Goal: Task Accomplishment & Management: Complete application form

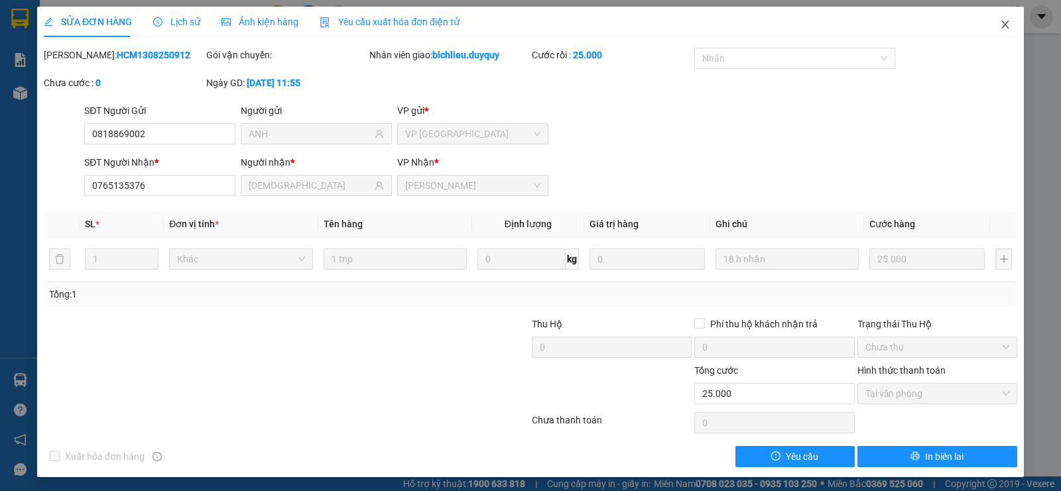
click at [1000, 23] on icon "close" at bounding box center [1005, 24] width 11 height 11
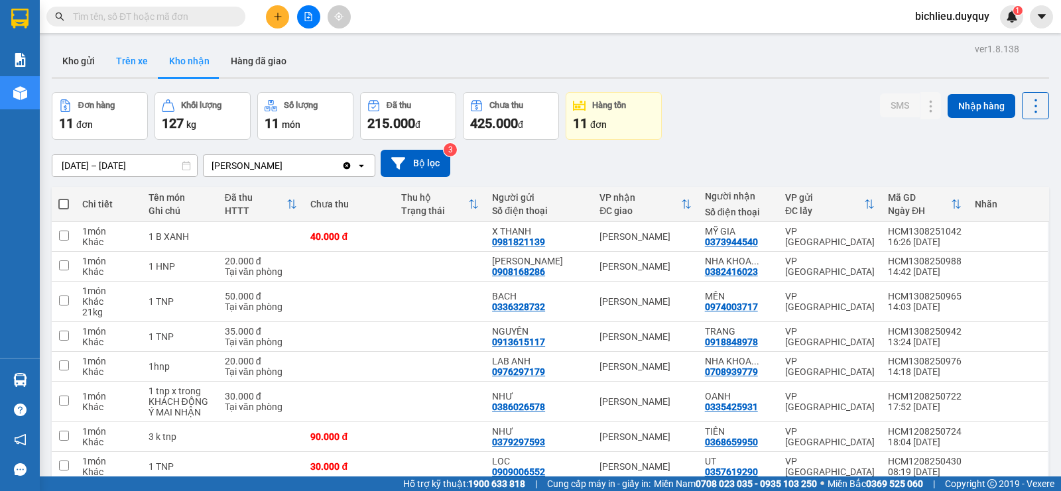
click at [131, 70] on button "Trên xe" at bounding box center [131, 61] width 53 height 32
type input "[DATE] – [DATE]"
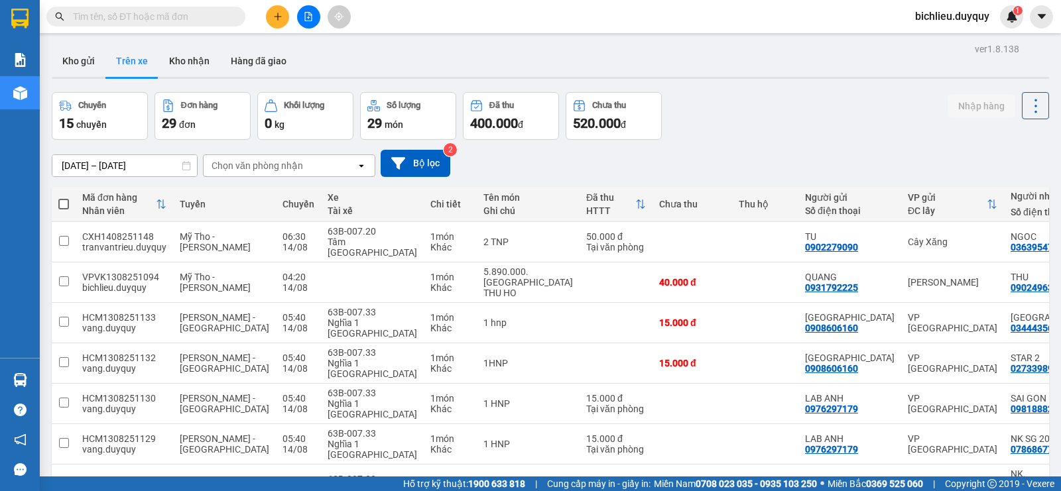
click at [308, 160] on div "Chọn văn phòng nhận" at bounding box center [280, 165] width 153 height 21
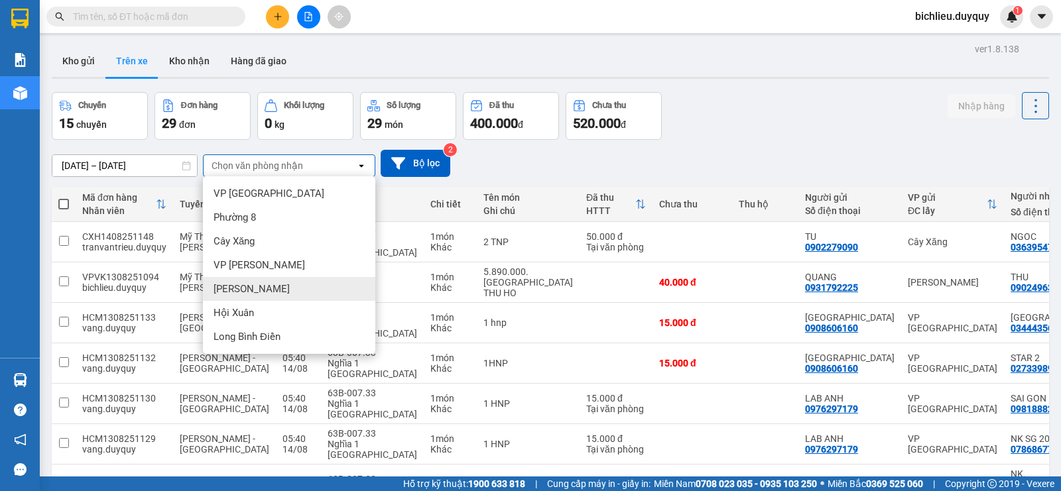
click at [262, 288] on div "[PERSON_NAME]" at bounding box center [289, 289] width 172 height 24
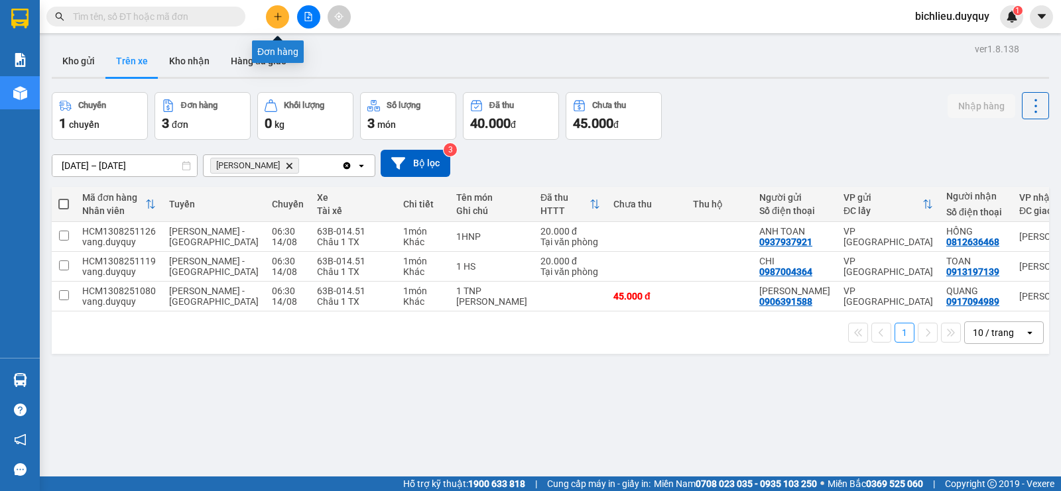
click at [281, 15] on icon "plus" at bounding box center [277, 16] width 9 height 9
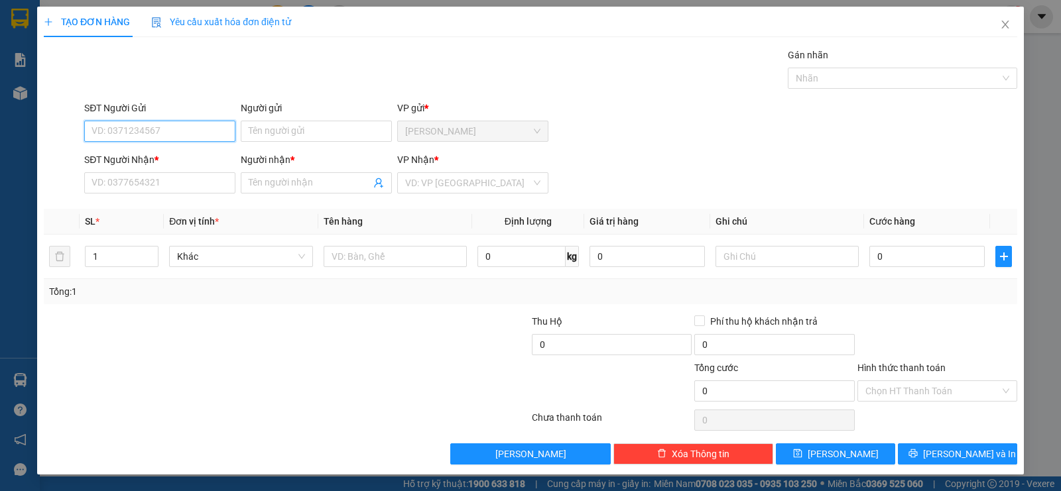
click at [118, 129] on input "SĐT Người Gửi" at bounding box center [159, 131] width 151 height 21
type input "0964181150"
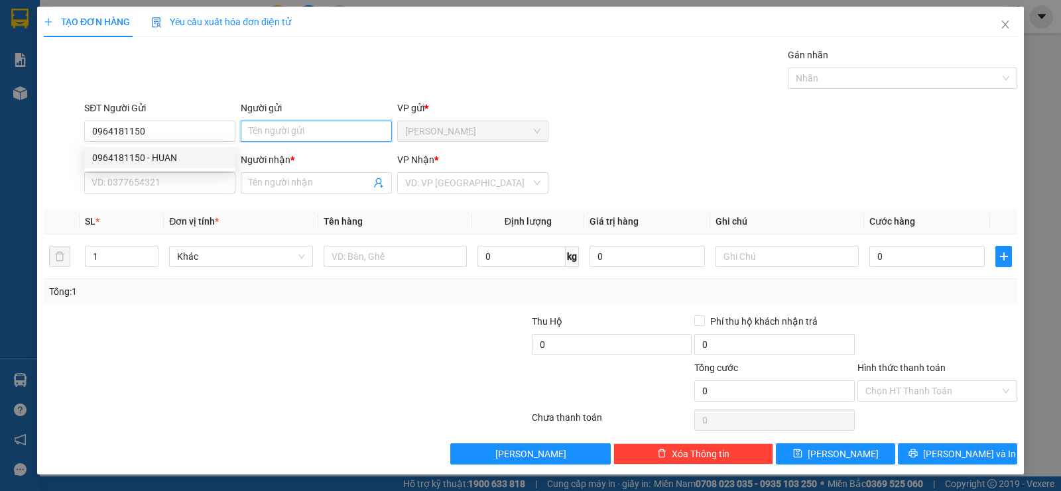
click at [284, 126] on input "Người gửi" at bounding box center [316, 131] width 151 height 21
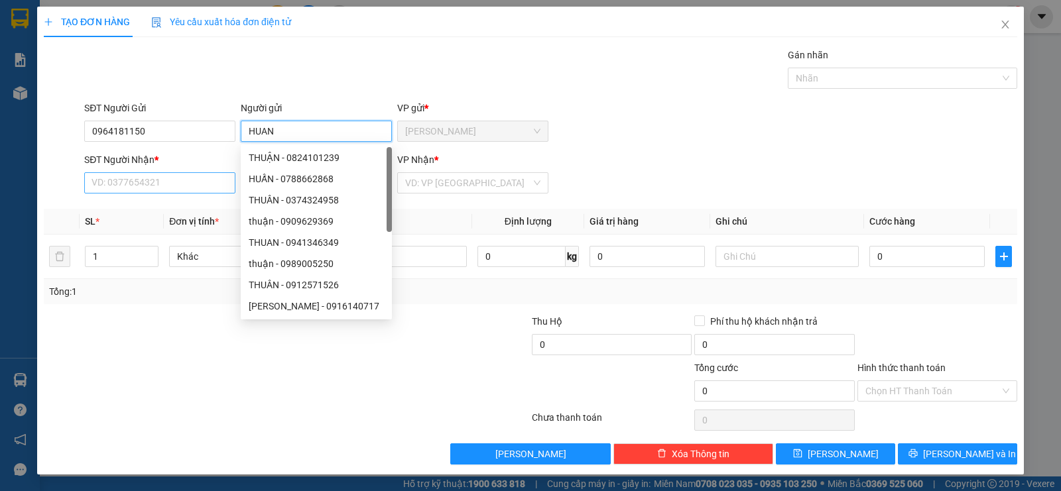
type input "HUAN"
click at [121, 181] on input "SĐT Người Nhận *" at bounding box center [159, 182] width 151 height 21
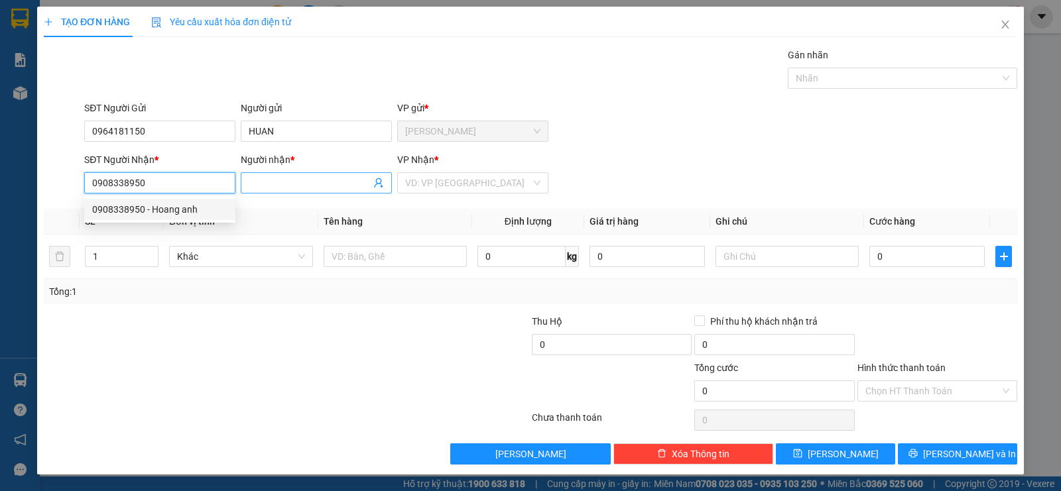
type input "0908338950"
click at [261, 177] on input "Người nhận *" at bounding box center [310, 183] width 122 height 15
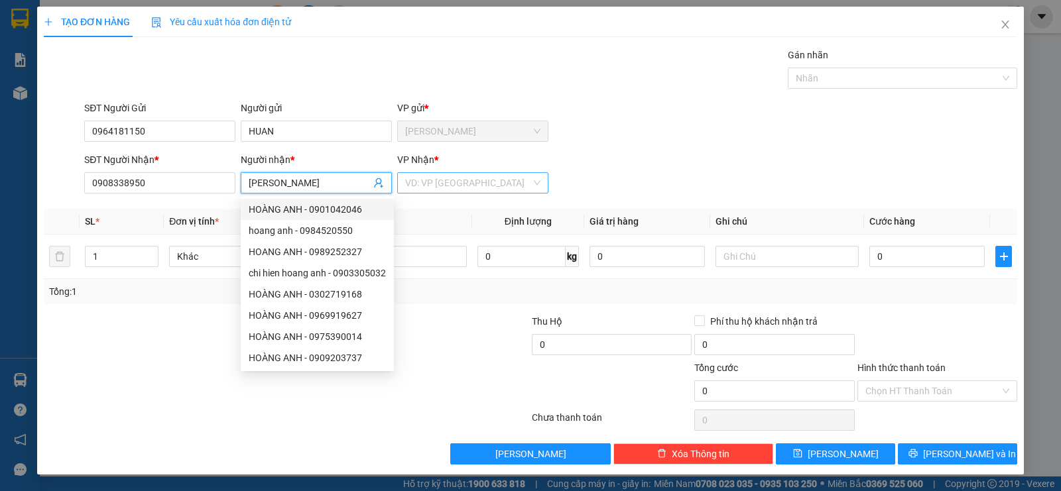
type input "[PERSON_NAME]"
click at [441, 180] on input "search" at bounding box center [468, 183] width 126 height 20
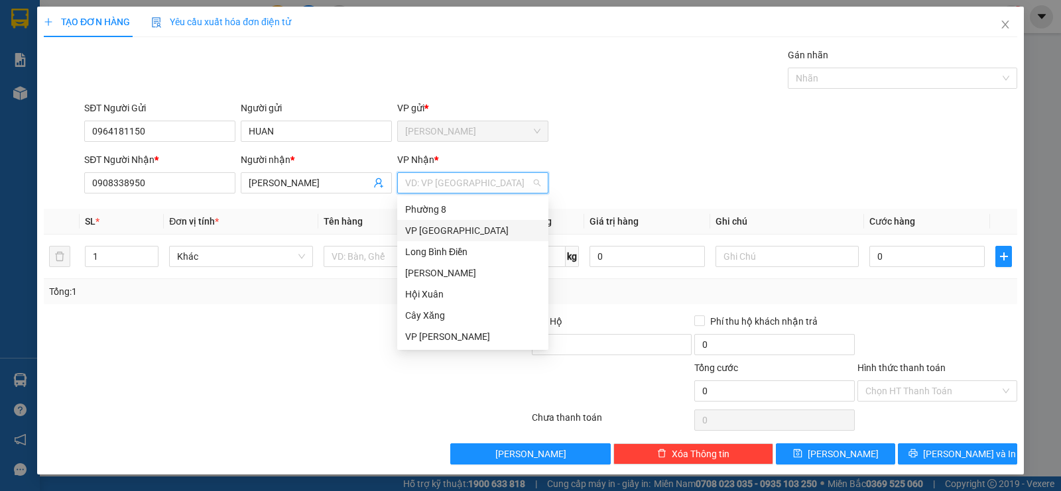
click at [441, 234] on div "VP [GEOGRAPHIC_DATA]" at bounding box center [472, 230] width 135 height 15
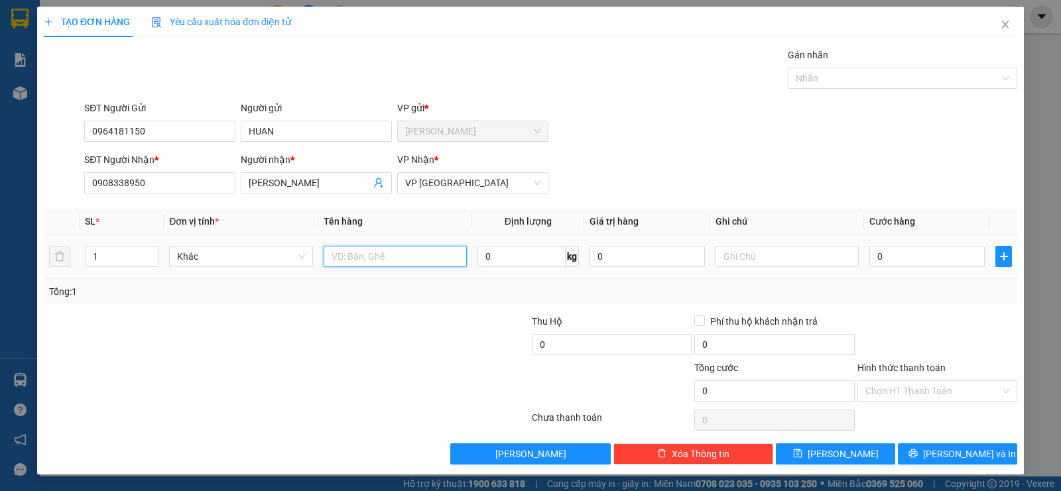
click at [365, 265] on input "text" at bounding box center [395, 256] width 143 height 21
type input "1HNP"
click at [939, 259] on input "0" at bounding box center [926, 256] width 115 height 21
type input "2"
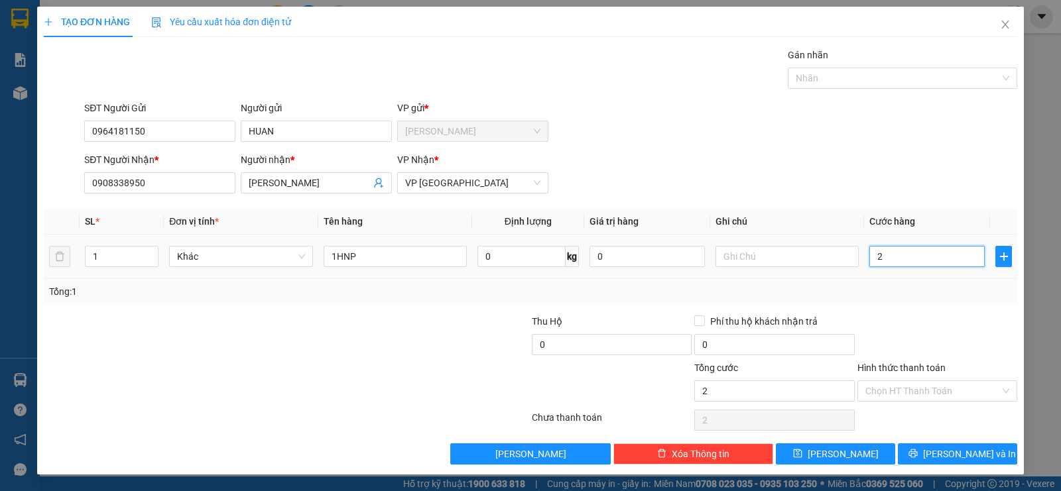
type input "2"
type input "20"
type input "200"
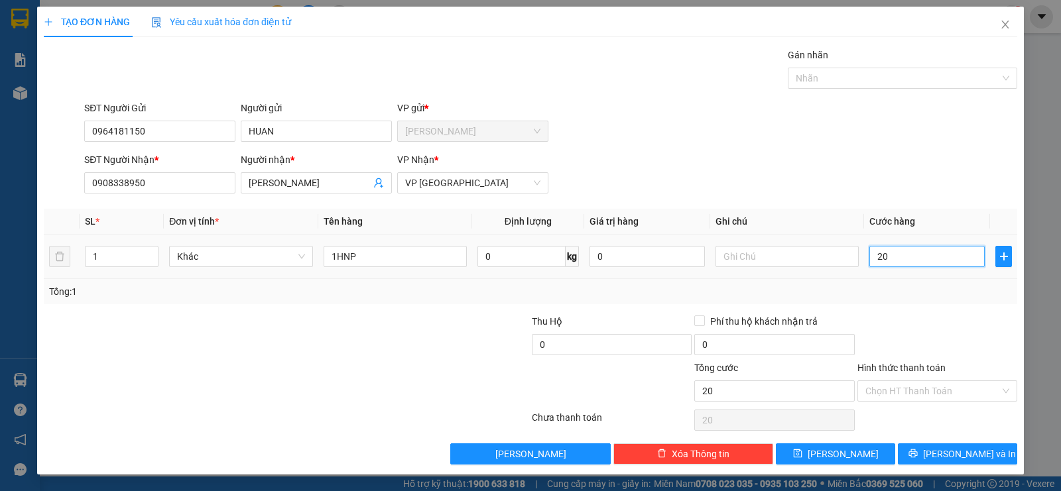
type input "200"
type input "2.000"
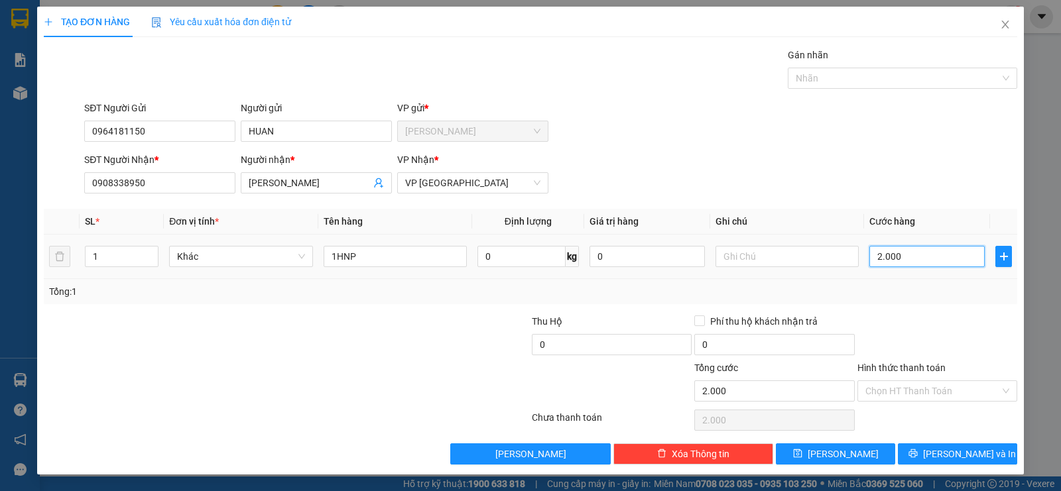
type input "20.000"
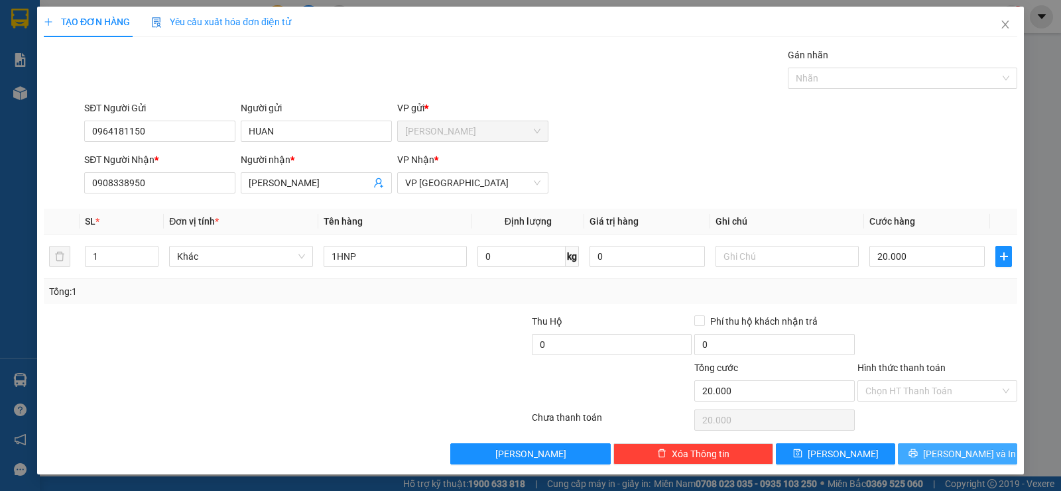
click at [918, 454] on icon "printer" at bounding box center [913, 453] width 9 height 9
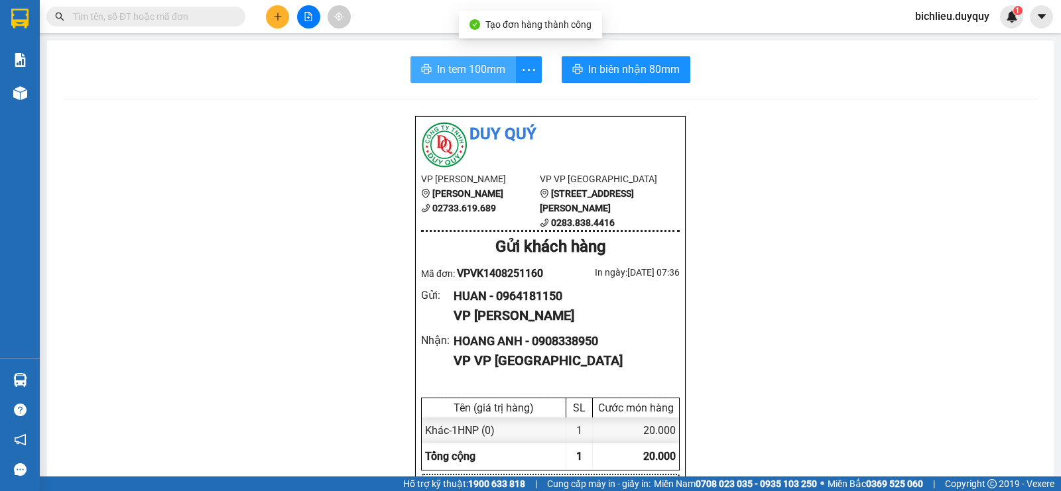
click at [458, 74] on span "In tem 100mm" at bounding box center [471, 69] width 68 height 17
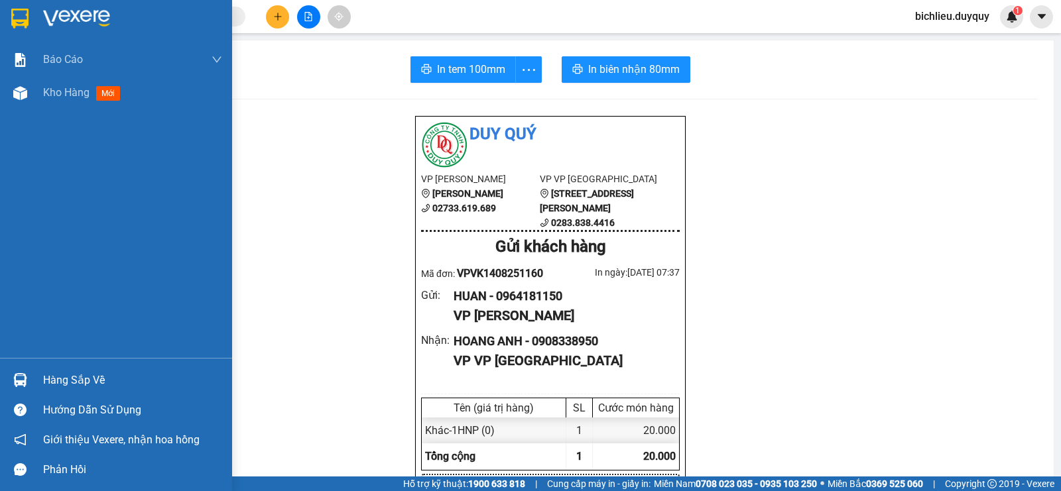
click at [19, 19] on img at bounding box center [19, 19] width 17 height 20
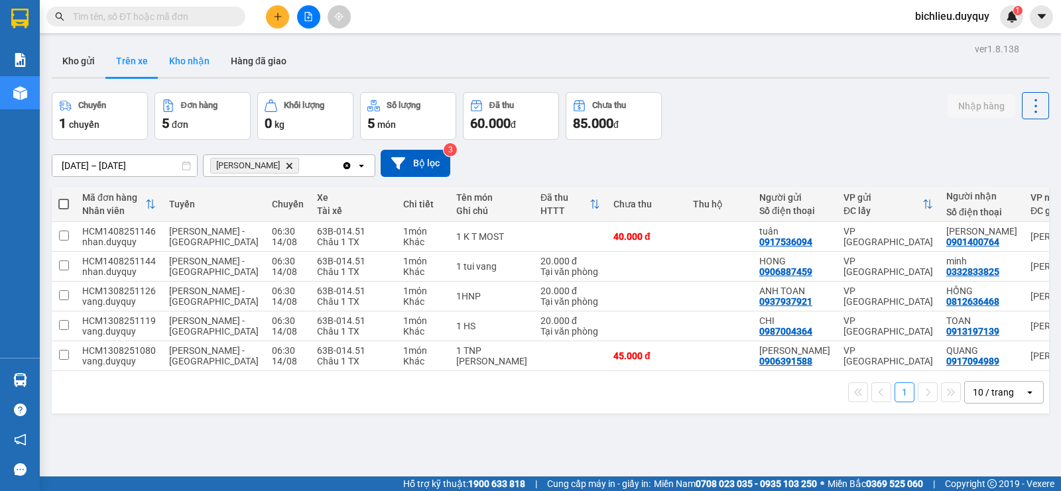
click at [206, 64] on button "Kho nhận" at bounding box center [189, 61] width 62 height 32
type input "[DATE] – [DATE]"
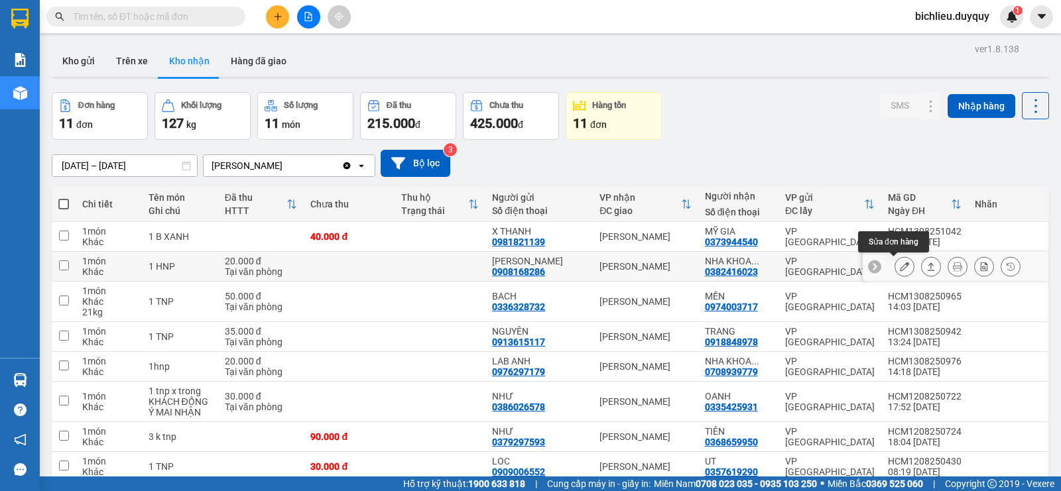
click at [900, 264] on icon at bounding box center [904, 266] width 9 height 9
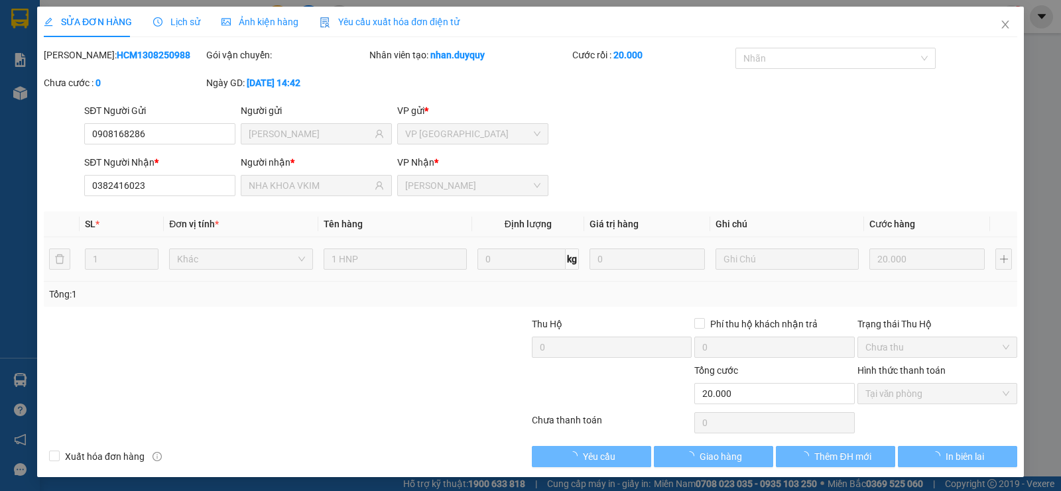
type input "0908168286"
type input "[PERSON_NAME]"
type input "0382416023"
type input "NHA KHOA VKIM"
type input "20.000"
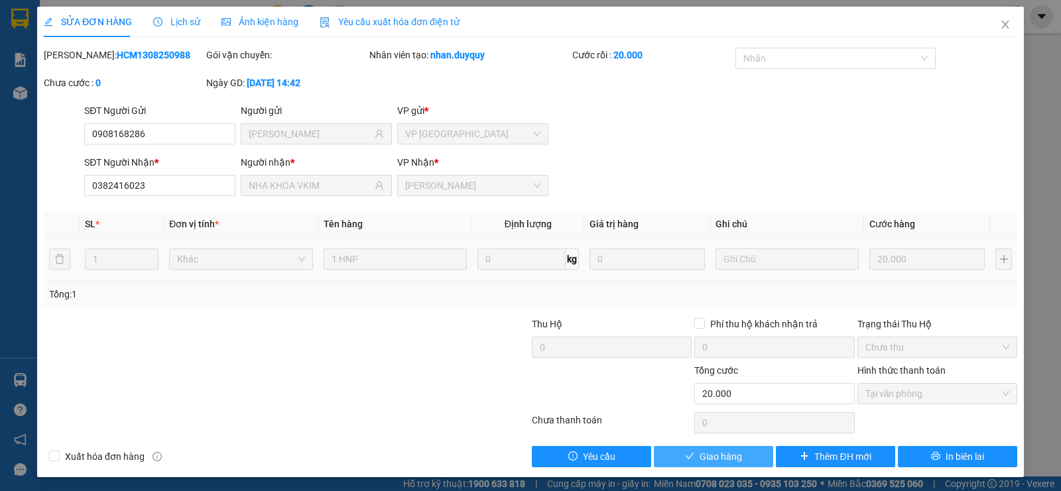
click at [700, 457] on span "Giao hàng" at bounding box center [721, 457] width 42 height 15
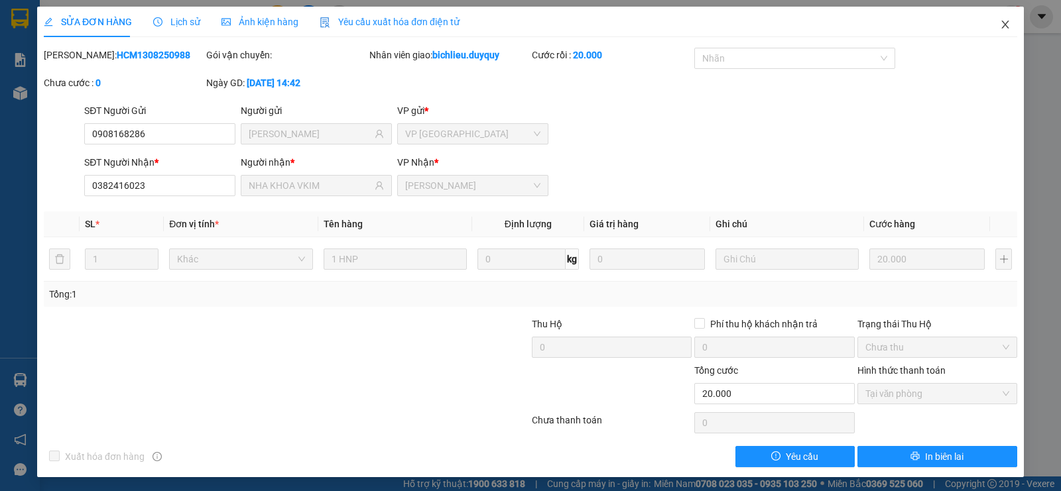
click at [1000, 29] on icon "close" at bounding box center [1005, 24] width 11 height 11
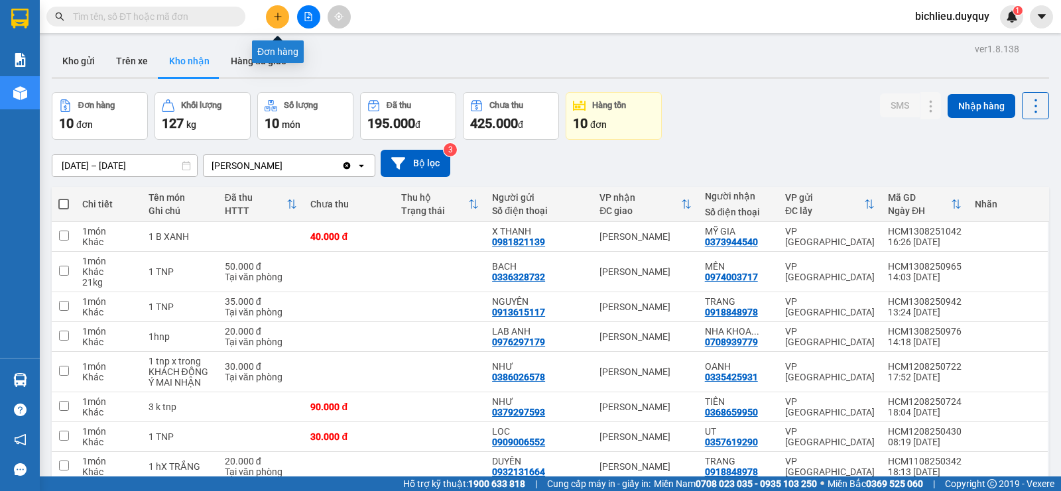
click at [281, 25] on button at bounding box center [277, 16] width 23 height 23
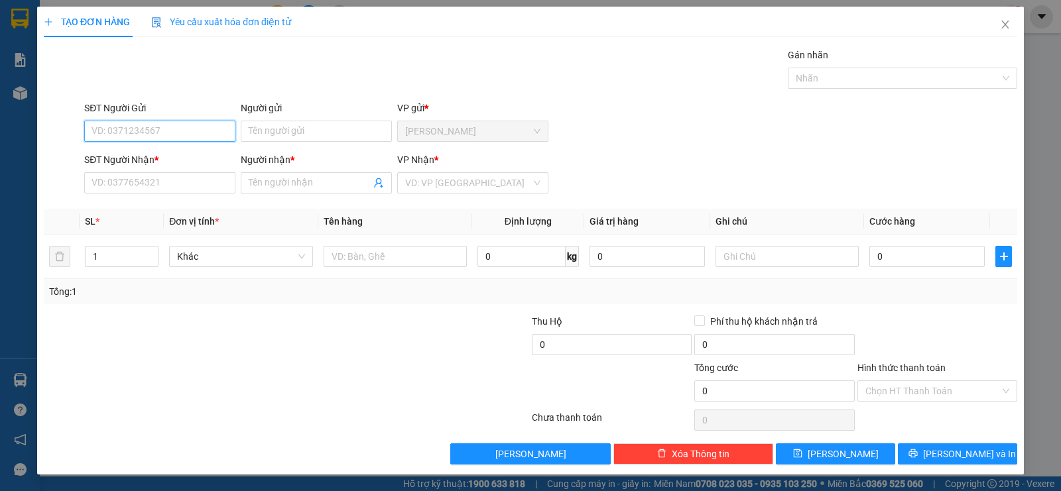
click at [129, 129] on input "SĐT Người Gửi" at bounding box center [159, 131] width 151 height 21
type input "0987220997"
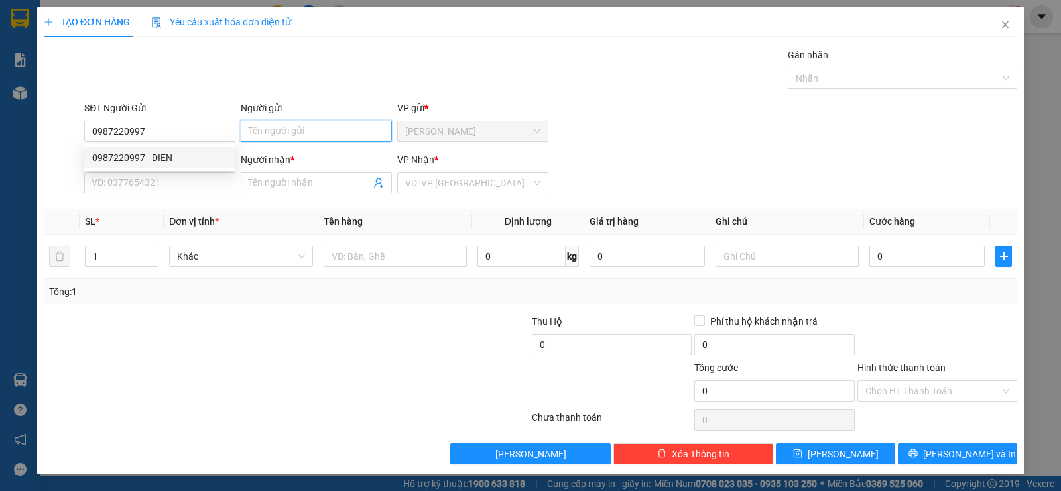
click at [271, 126] on input "Người gửi" at bounding box center [316, 131] width 151 height 21
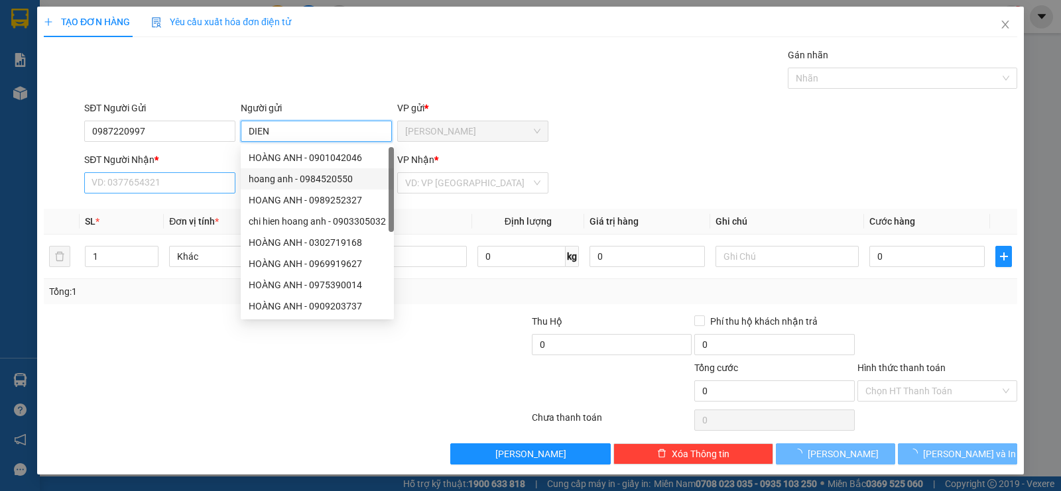
type input "DIEN"
click at [127, 178] on input "SĐT Người Nhận *" at bounding box center [159, 182] width 151 height 21
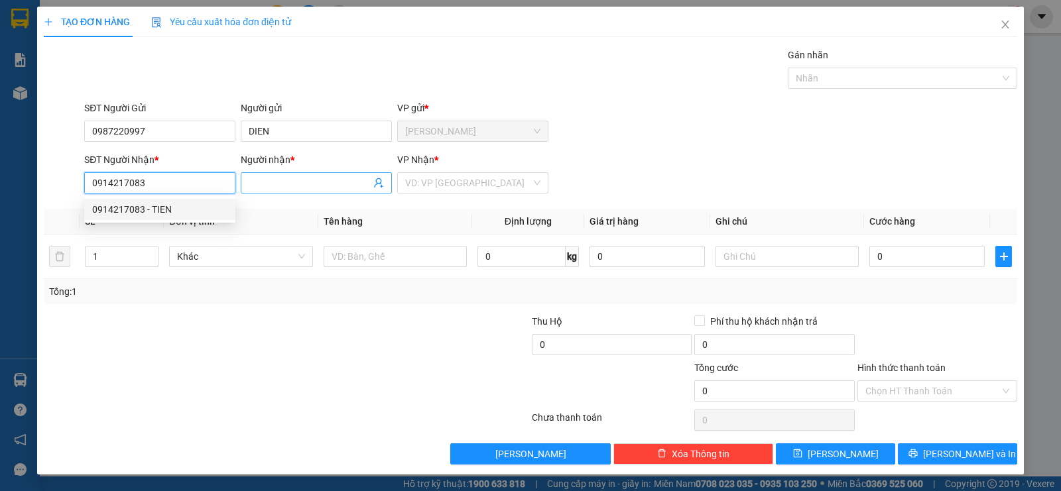
type input "0914217083"
click at [247, 188] on span at bounding box center [316, 182] width 151 height 21
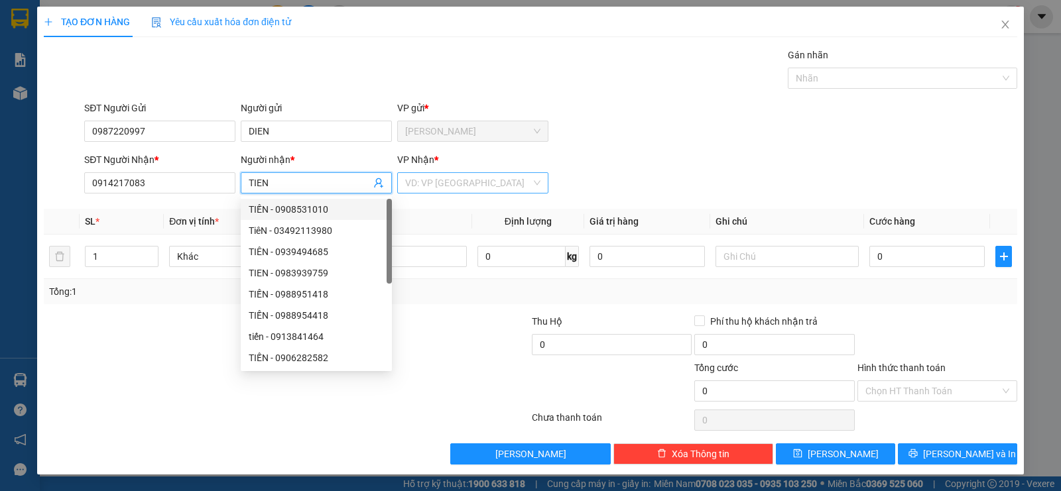
type input "TIEN"
click at [466, 178] on input "search" at bounding box center [468, 183] width 126 height 20
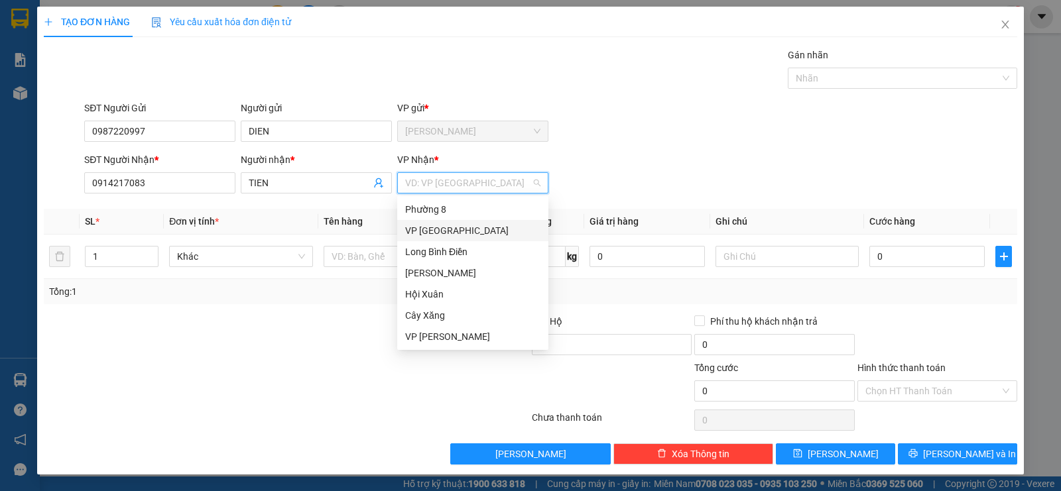
click at [432, 231] on div "VP [GEOGRAPHIC_DATA]" at bounding box center [472, 230] width 135 height 15
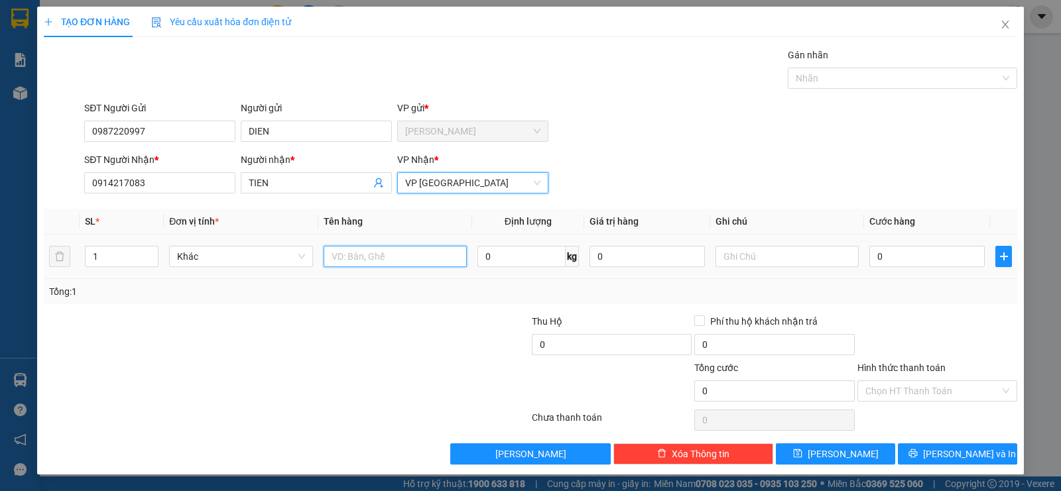
click at [381, 251] on input "text" at bounding box center [395, 256] width 143 height 21
type input "1GIO CA RO"
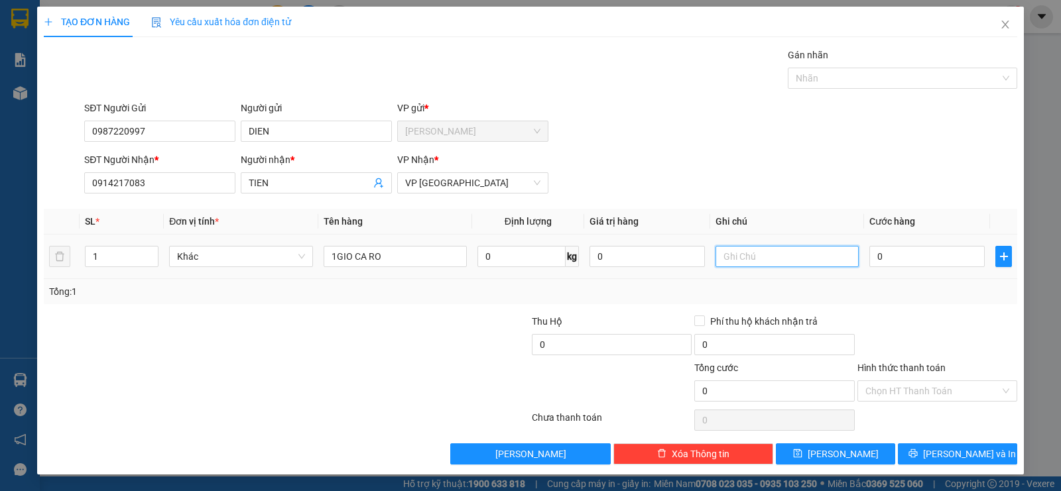
click at [737, 250] on input "text" at bounding box center [787, 256] width 143 height 21
type input "TRAI CAY"
click at [885, 258] on input "0" at bounding box center [926, 256] width 115 height 21
type input "6"
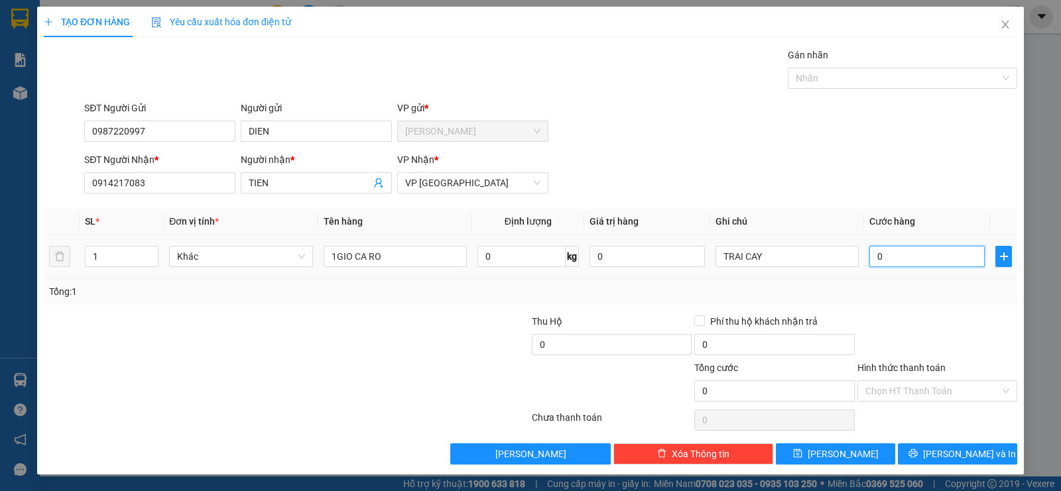
type input "6"
type input "60"
type input "600"
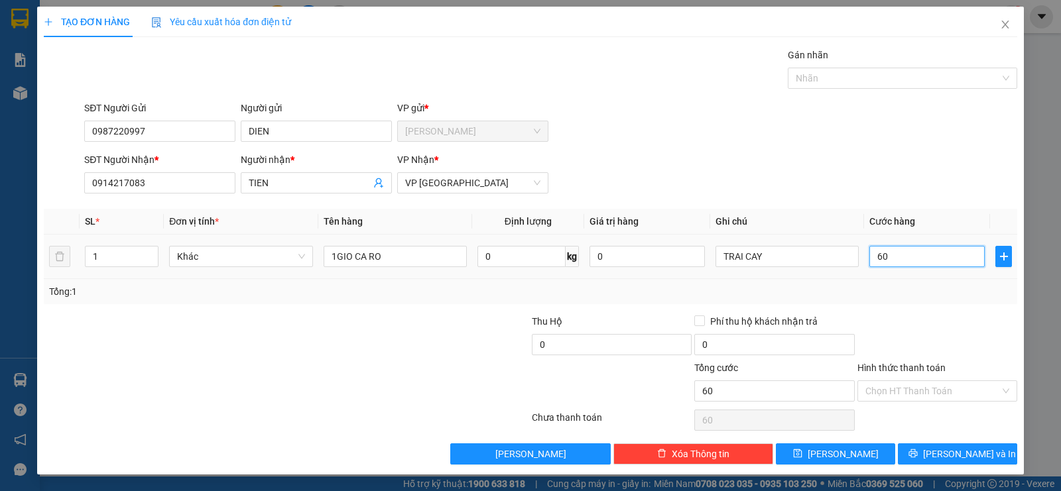
type input "600"
type input "6.000"
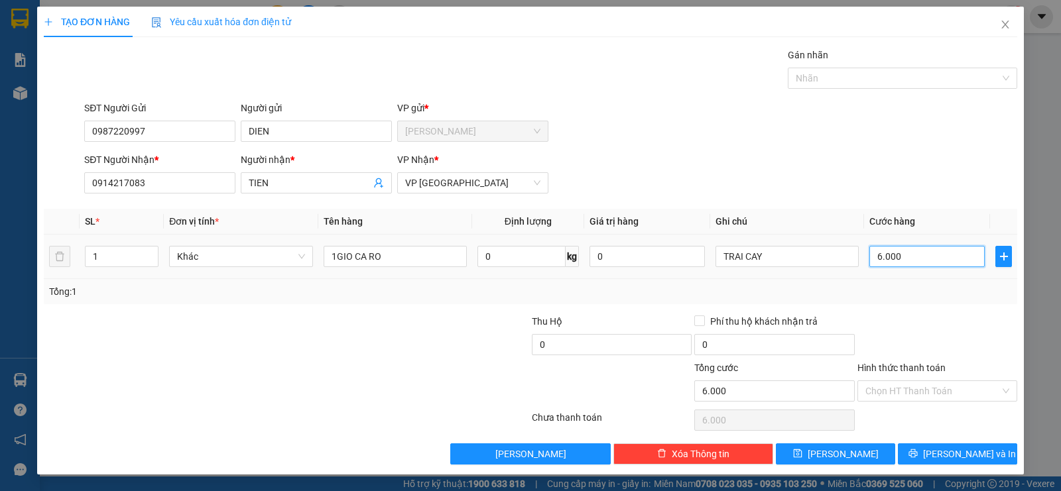
type input "60.000"
click at [882, 392] on input "Hình thức thanh toán" at bounding box center [932, 391] width 135 height 20
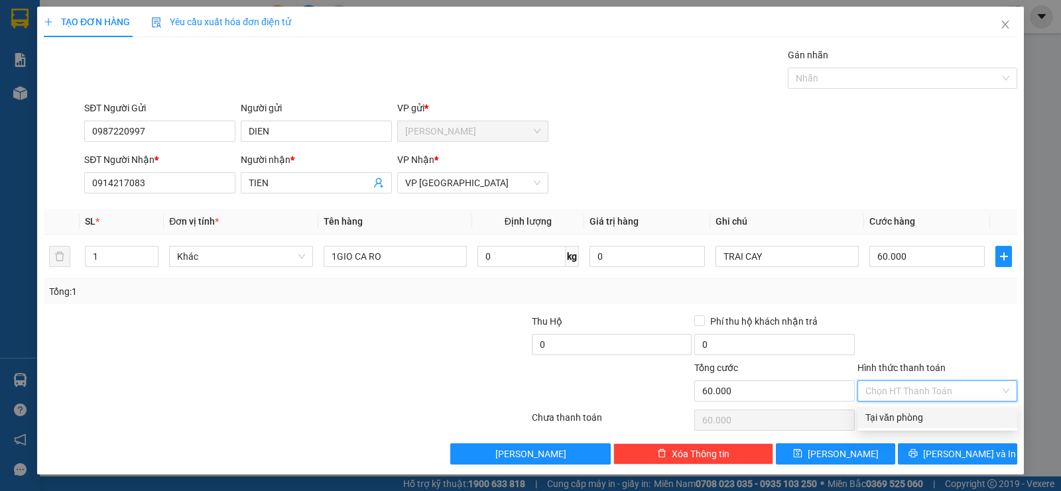
click at [889, 413] on div "Tại văn phòng" at bounding box center [937, 418] width 144 height 15
type input "0"
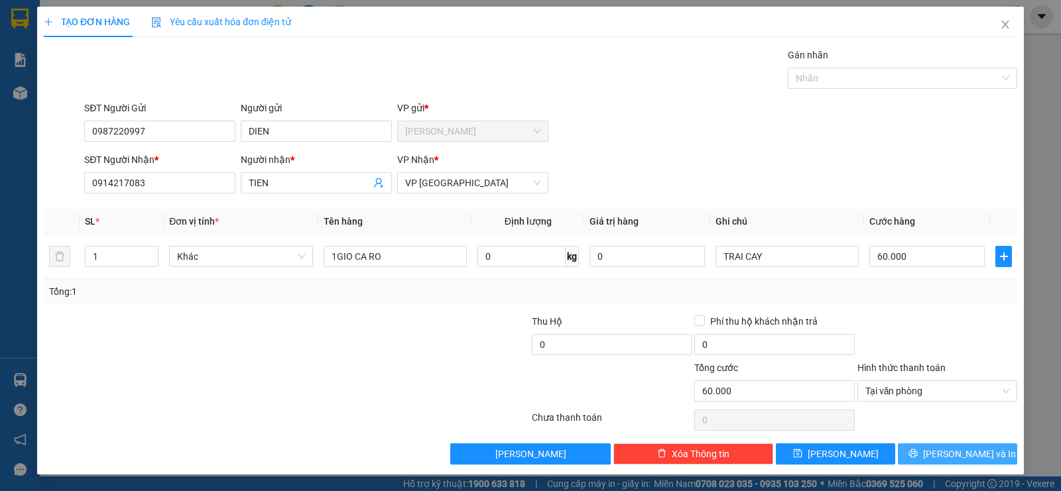
click at [918, 456] on icon "printer" at bounding box center [913, 453] width 9 height 9
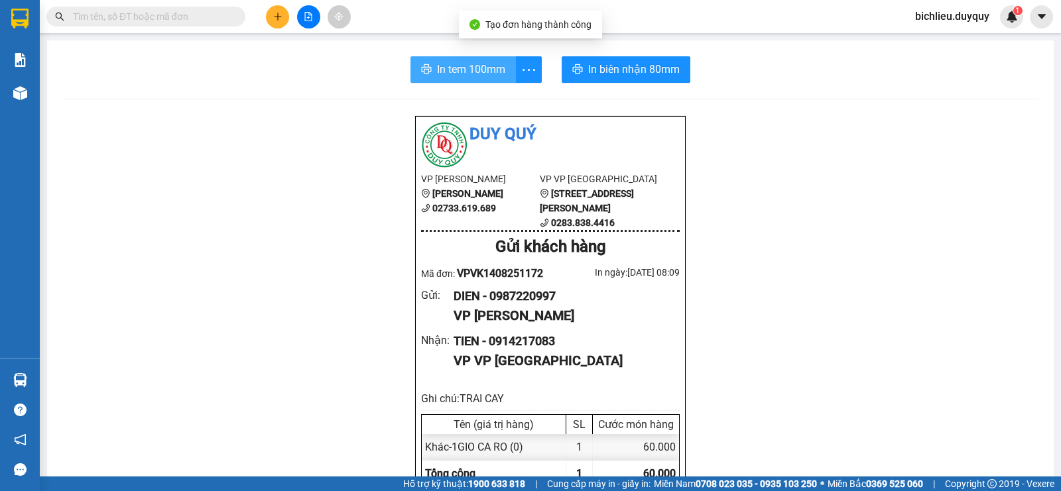
click at [463, 63] on span "In tem 100mm" at bounding box center [471, 69] width 68 height 17
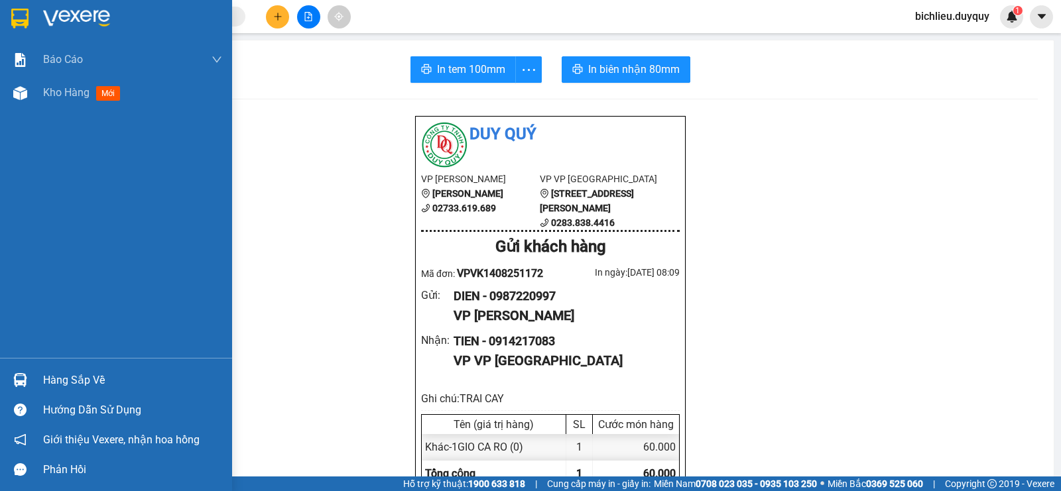
click at [17, 15] on img at bounding box center [19, 19] width 17 height 20
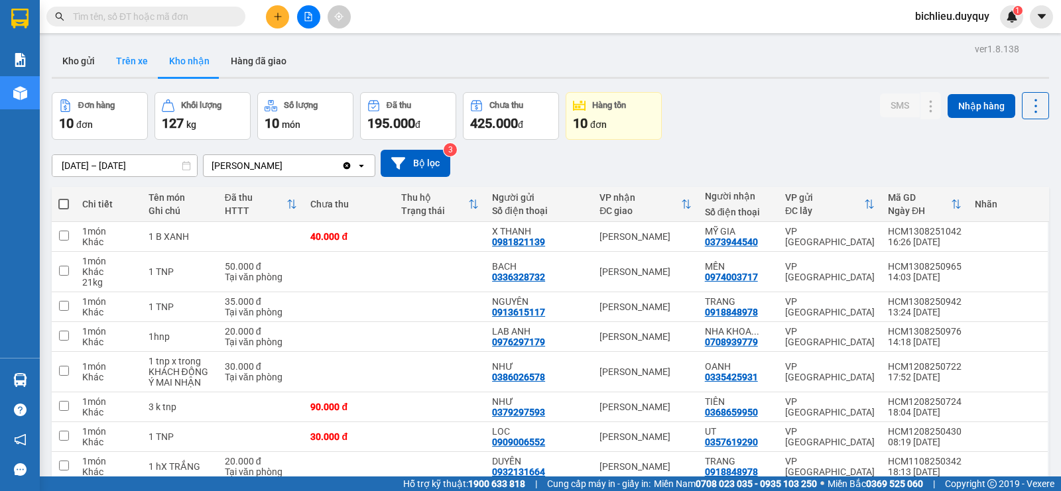
click at [133, 66] on button "Trên xe" at bounding box center [131, 61] width 53 height 32
type input "[DATE] – [DATE]"
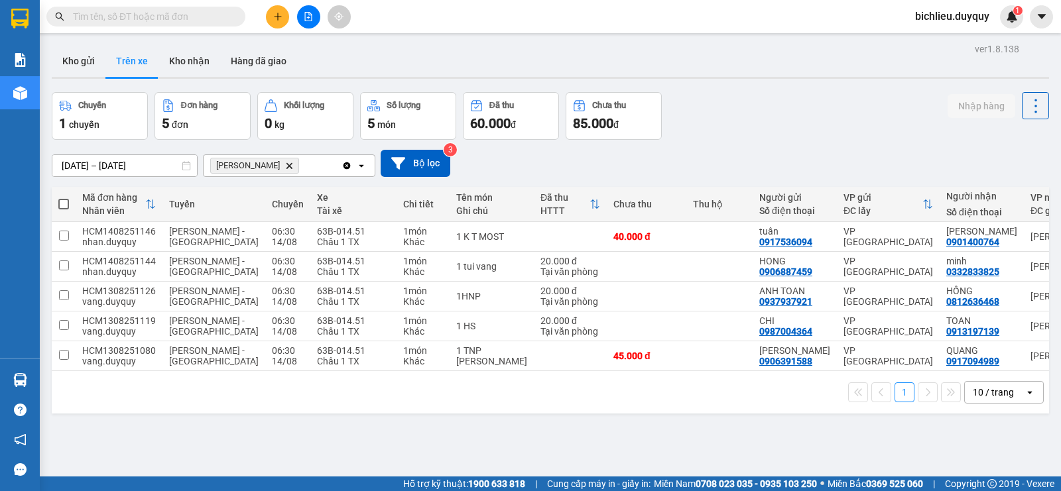
click at [99, 20] on input "text" at bounding box center [151, 16] width 157 height 15
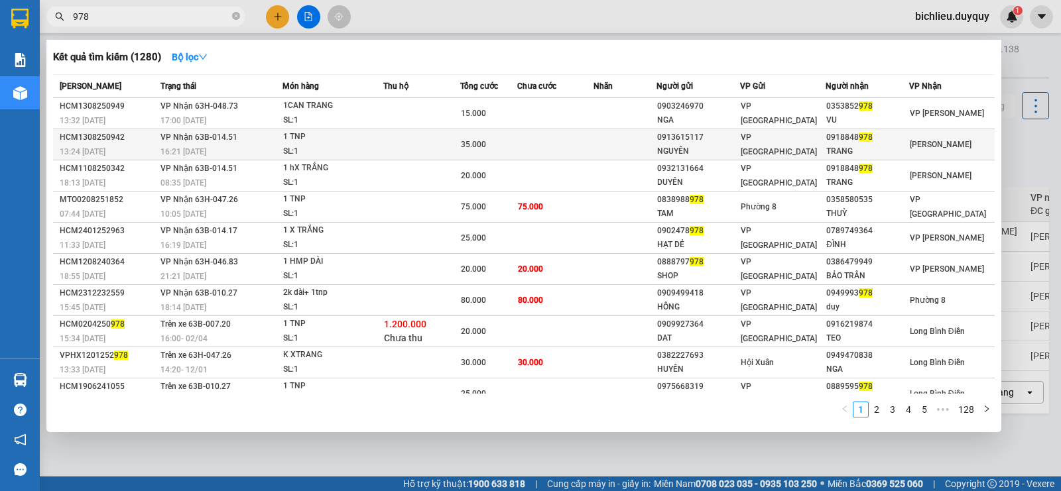
type input "978"
click at [932, 142] on span "[PERSON_NAME]" at bounding box center [941, 144] width 62 height 9
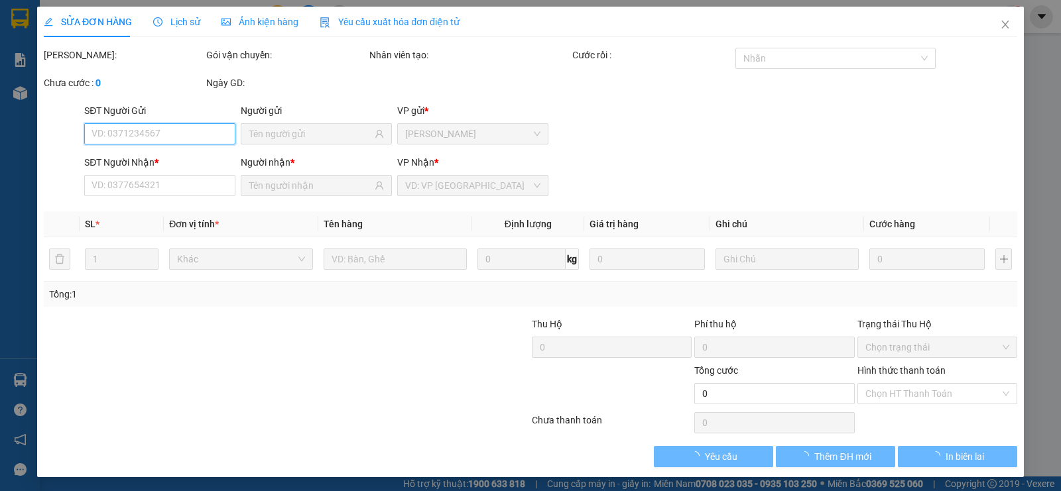
type input "0913615117"
type input "NGUYÊN"
type input "0918848978"
type input "TRANG"
type input "35.000"
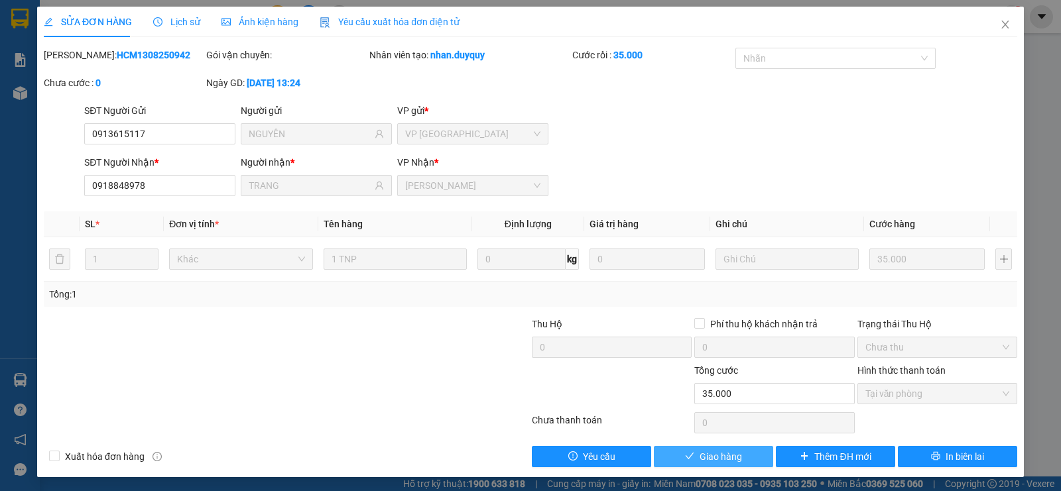
click at [710, 458] on span "Giao hàng" at bounding box center [721, 457] width 42 height 15
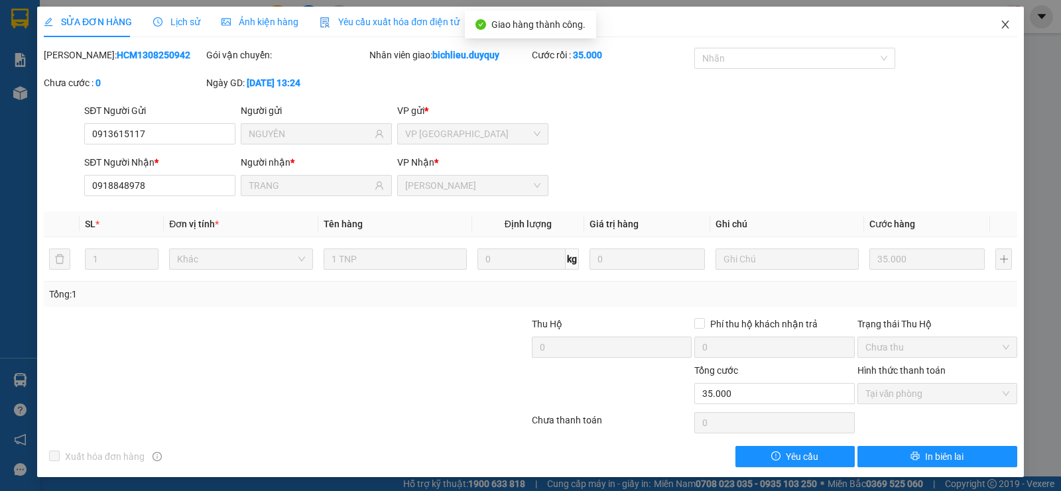
click at [996, 31] on span "Close" at bounding box center [1005, 25] width 37 height 37
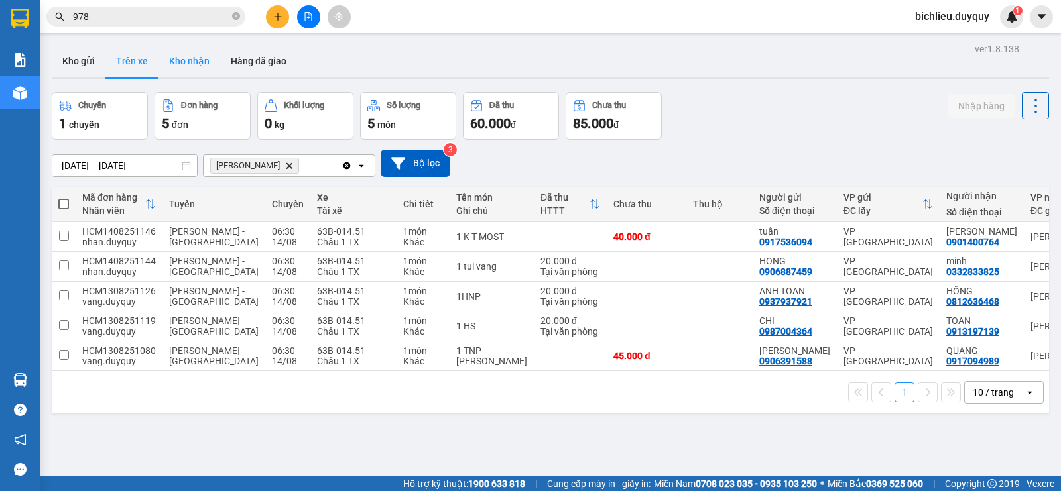
click at [197, 60] on button "Kho nhận" at bounding box center [189, 61] width 62 height 32
type input "[DATE] – [DATE]"
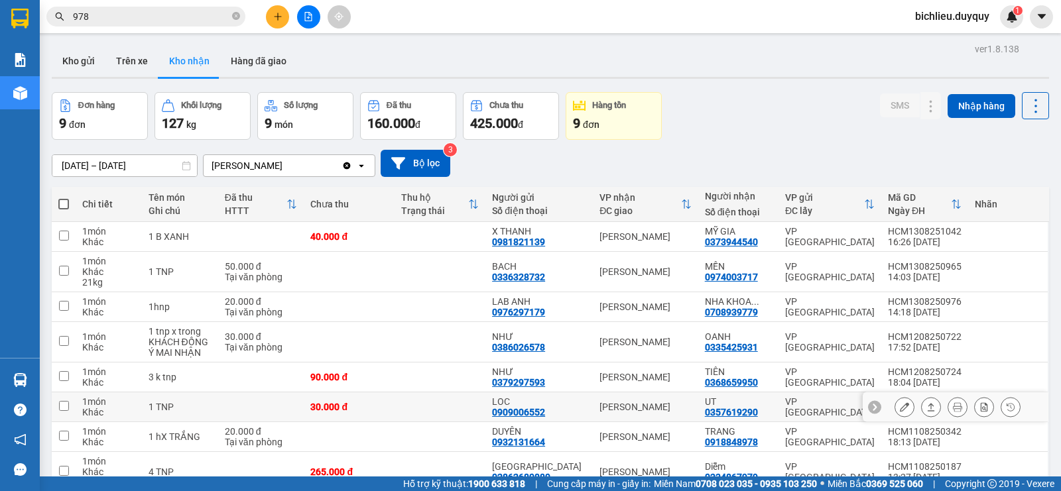
scroll to position [100, 0]
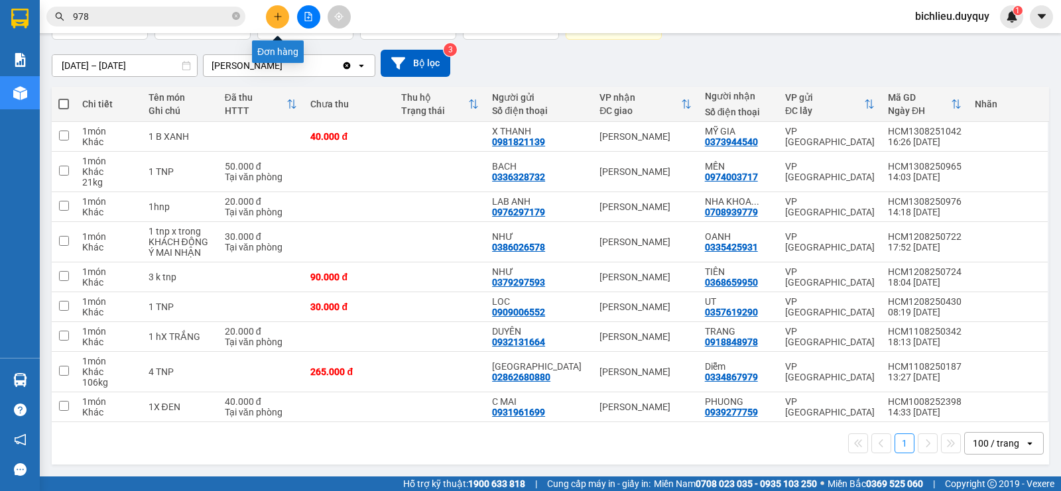
click at [275, 11] on button at bounding box center [277, 16] width 23 height 23
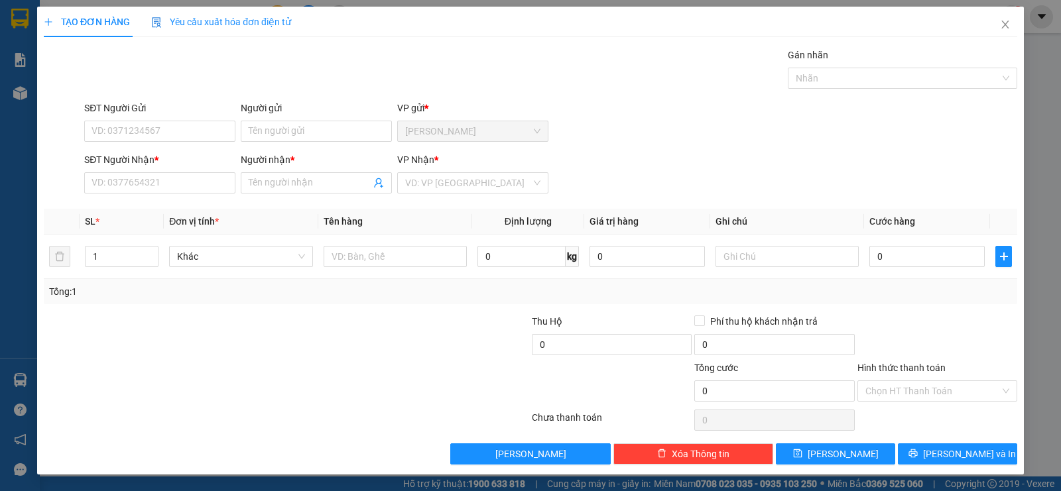
click at [133, 147] on form "SĐT Người Gửi VD: 0371234567 Người gửi Tên người gửi VP gửi * [PERSON_NAME] Ngư…" at bounding box center [531, 150] width 974 height 98
click at [98, 135] on input "SĐT Người Gửi" at bounding box center [159, 131] width 151 height 21
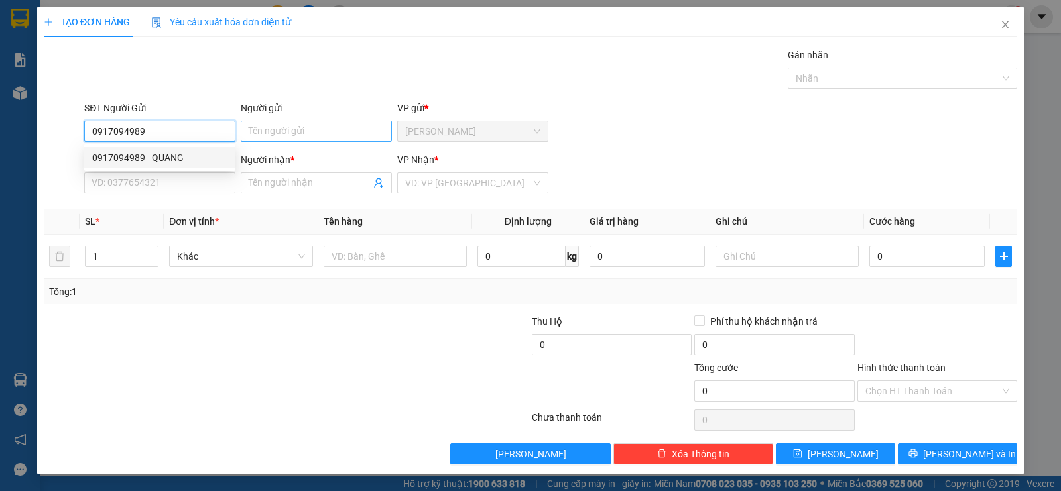
type input "0917094989"
click at [265, 139] on input "Người gửi" at bounding box center [316, 131] width 151 height 21
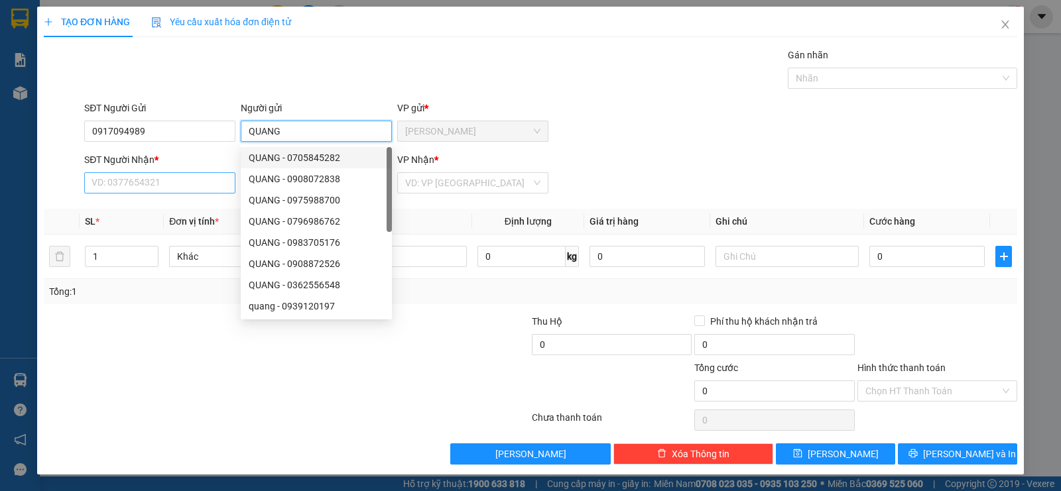
type input "QUANG"
click at [119, 184] on input "SĐT Người Nhận *" at bounding box center [159, 182] width 151 height 21
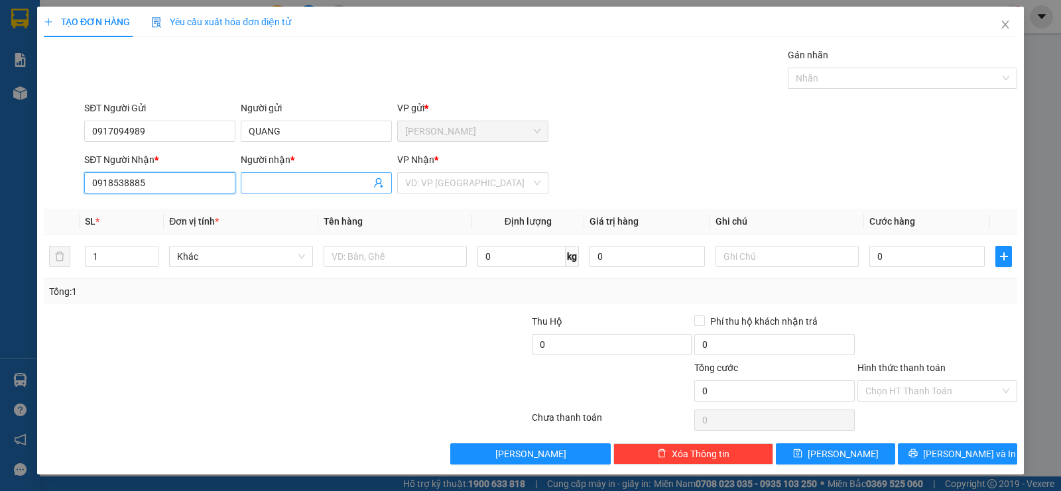
type input "0918538885"
click at [259, 188] on input "Người nhận *" at bounding box center [310, 183] width 122 height 15
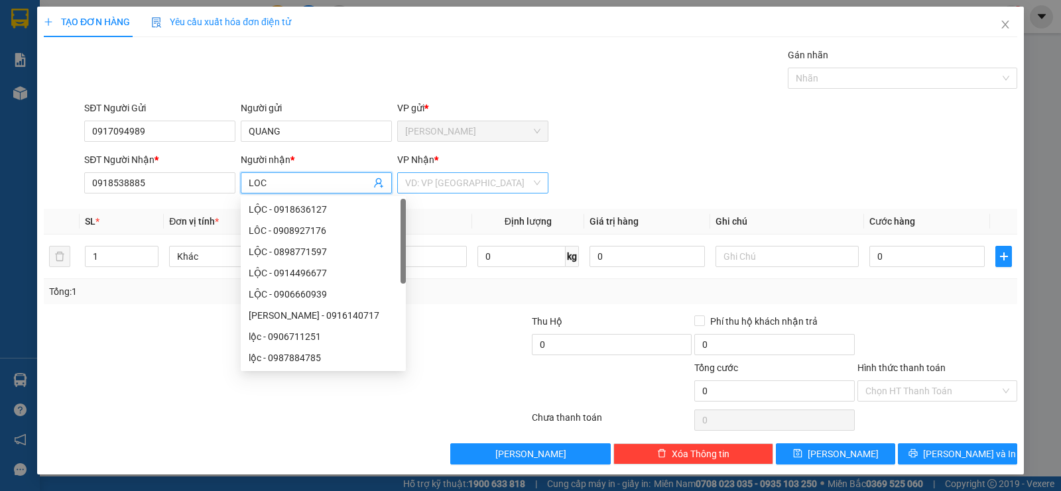
type input "LOC"
click at [460, 185] on input "search" at bounding box center [468, 183] width 126 height 20
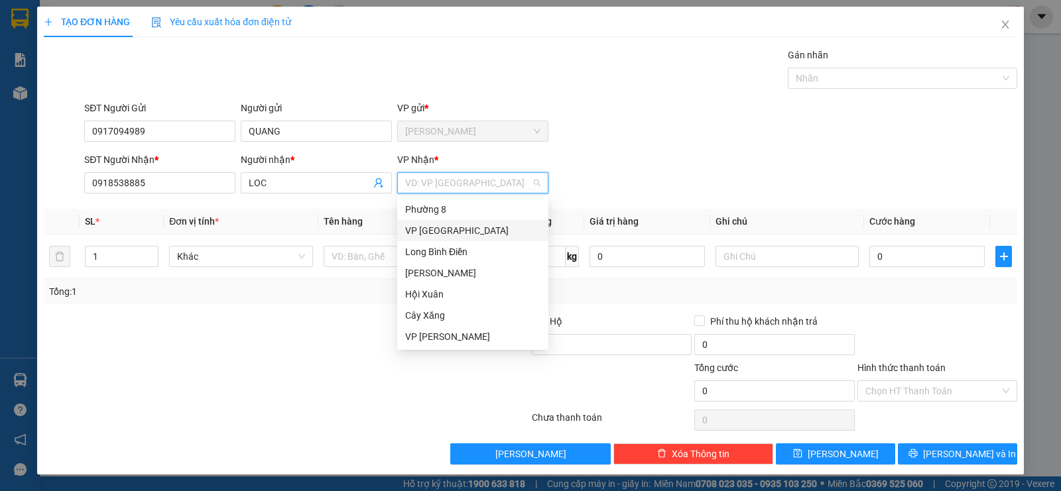
click at [413, 231] on div "VP [GEOGRAPHIC_DATA]" at bounding box center [472, 230] width 135 height 15
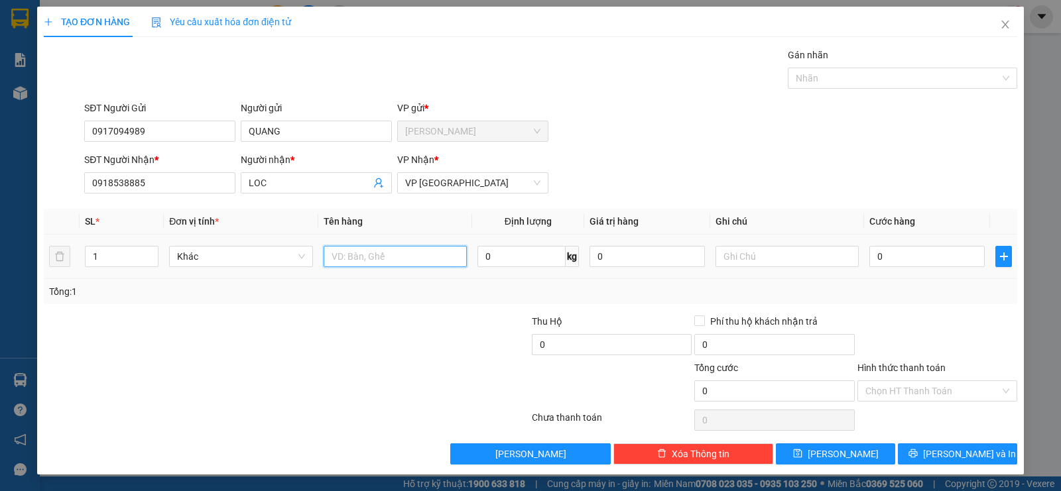
click at [363, 261] on input "text" at bounding box center [395, 256] width 143 height 21
type input "1KTNP"
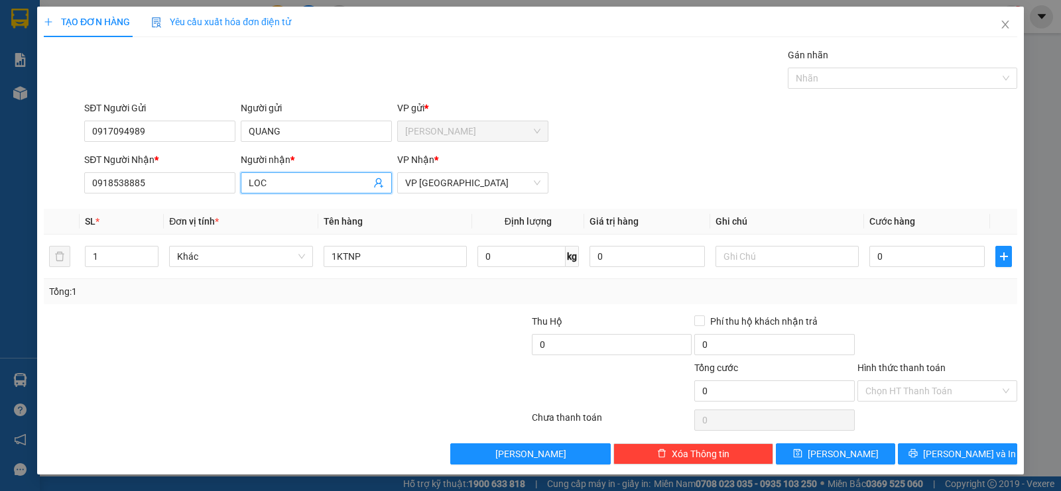
click at [277, 184] on input "LOC" at bounding box center [310, 183] width 122 height 15
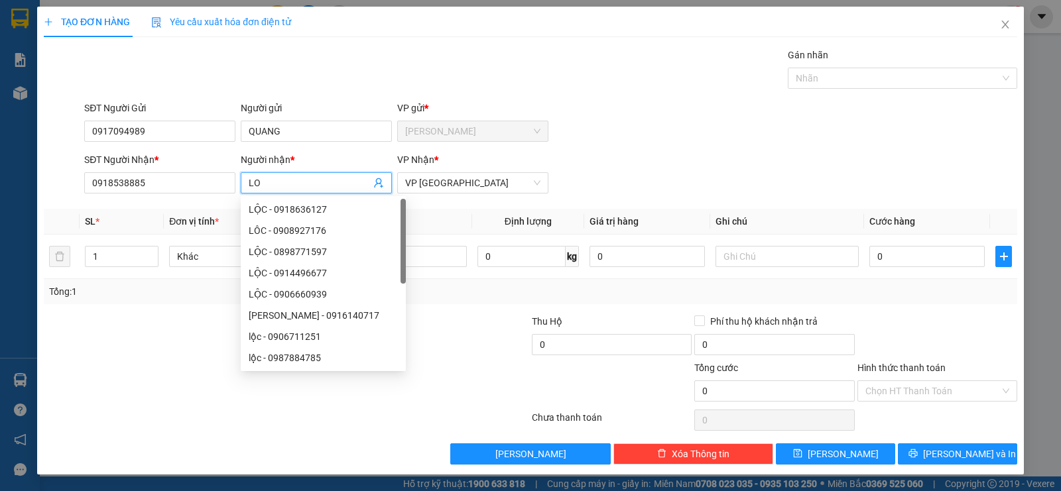
type input "L"
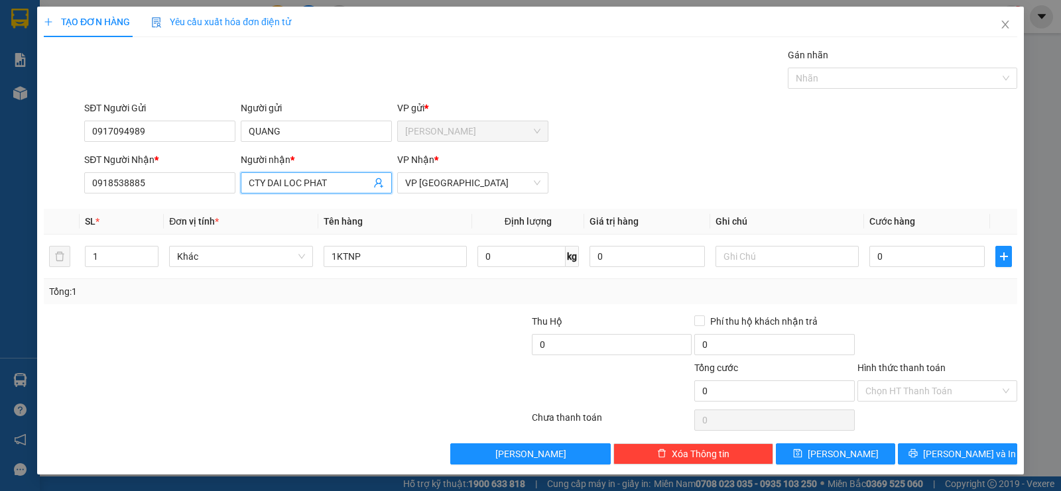
click at [349, 178] on input "CTY DAI LOC PHAT" at bounding box center [310, 183] width 122 height 15
click at [437, 187] on span "VP [GEOGRAPHIC_DATA]" at bounding box center [472, 183] width 135 height 20
type input "CTY DAI TAI LOC"
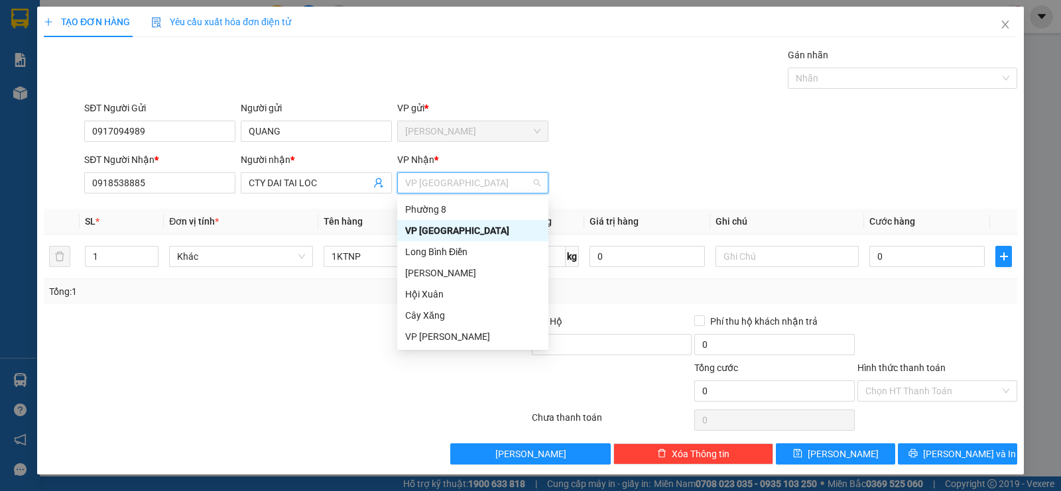
click at [436, 231] on div "VP [GEOGRAPHIC_DATA]" at bounding box center [472, 230] width 135 height 15
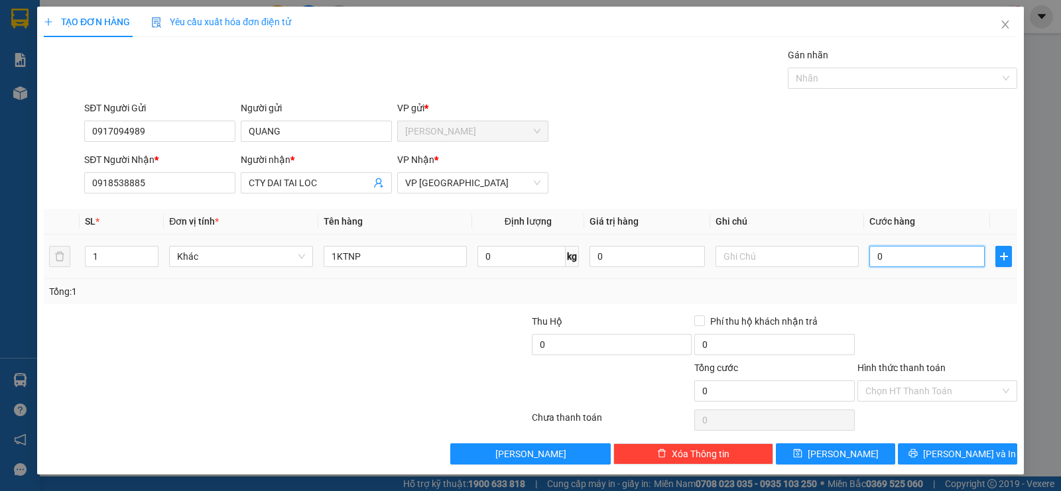
click at [902, 255] on input "0" at bounding box center [926, 256] width 115 height 21
type input "4"
type input "40"
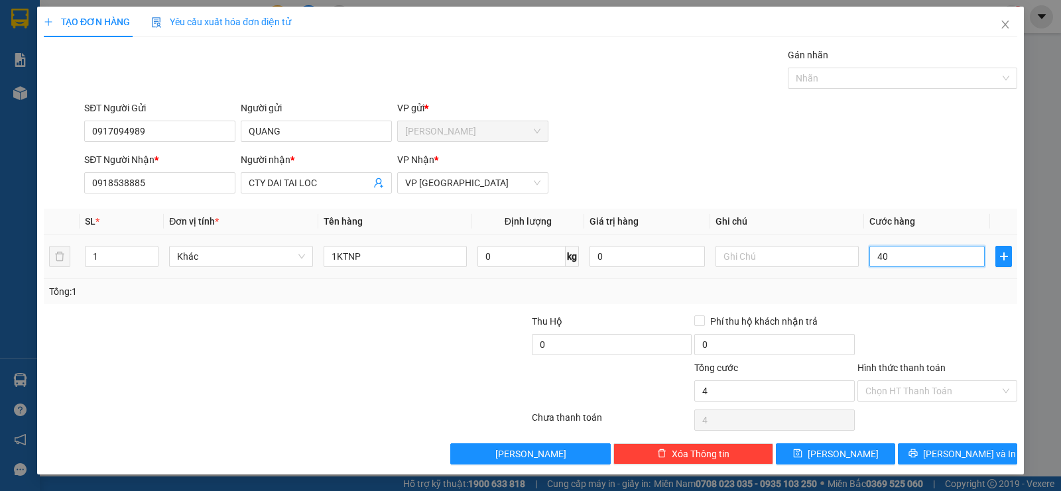
type input "40"
type input "400"
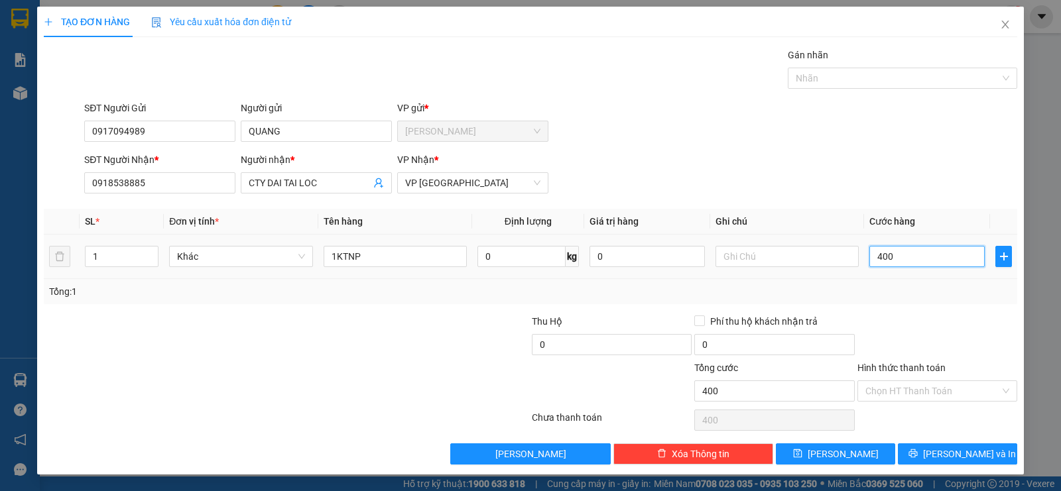
type input "4.000"
type input "40.000"
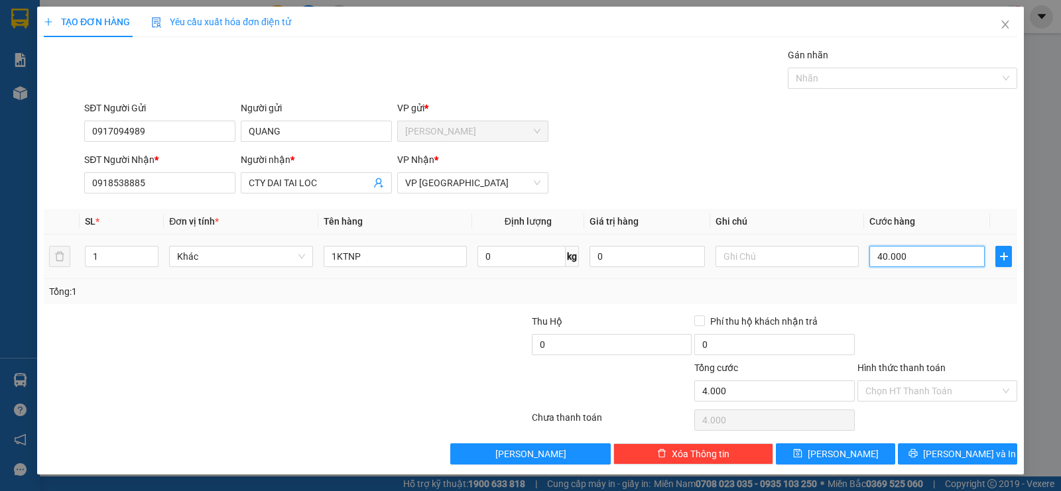
type input "40.000"
click at [890, 391] on input "Hình thức thanh toán" at bounding box center [932, 391] width 135 height 20
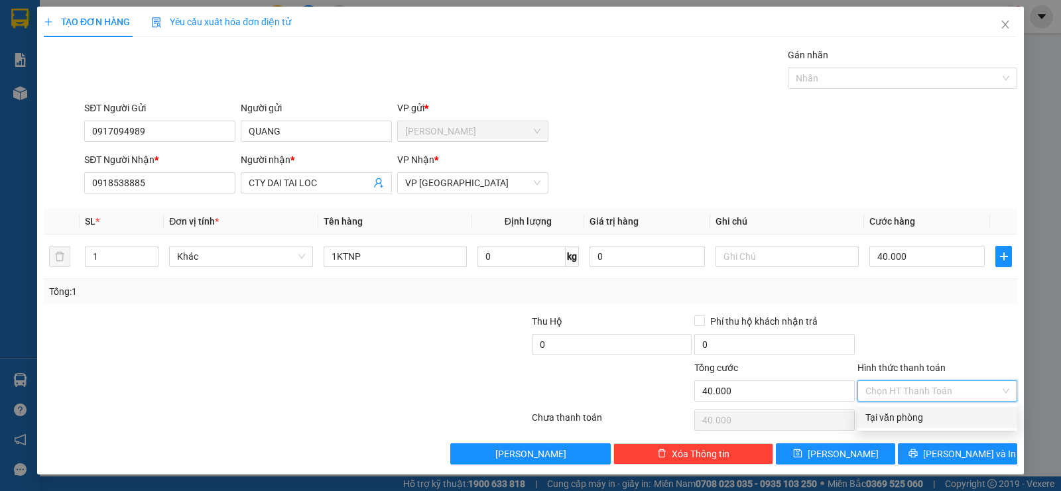
click at [896, 417] on div "Tại văn phòng" at bounding box center [937, 418] width 144 height 15
type input "0"
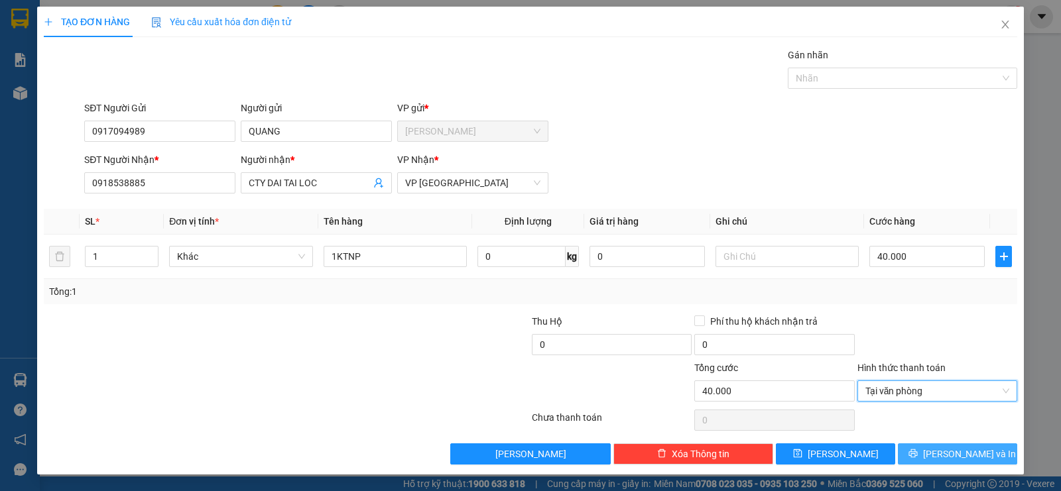
click at [954, 452] on span "[PERSON_NAME] và In" at bounding box center [969, 454] width 93 height 15
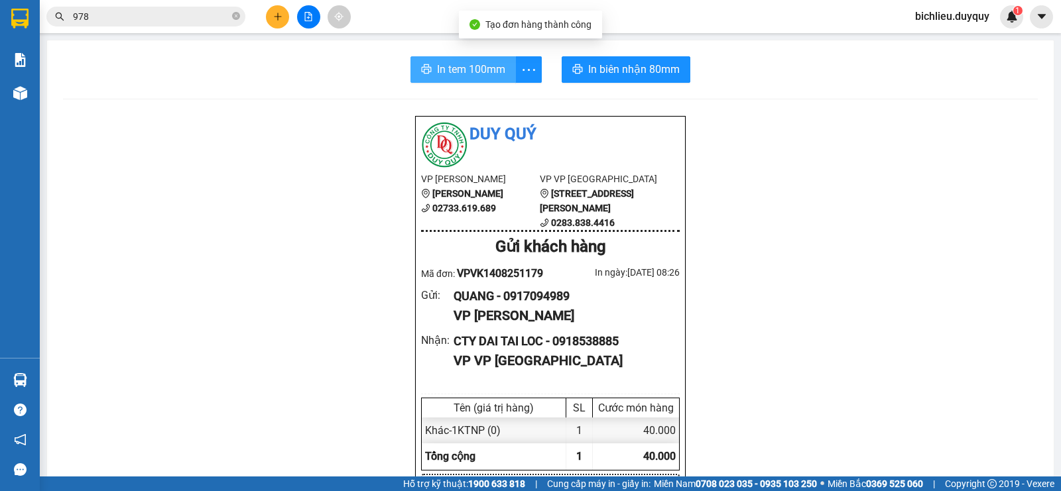
click at [430, 71] on button "In tem 100mm" at bounding box center [463, 69] width 105 height 27
click at [462, 76] on span "In tem 100mm" at bounding box center [471, 69] width 68 height 17
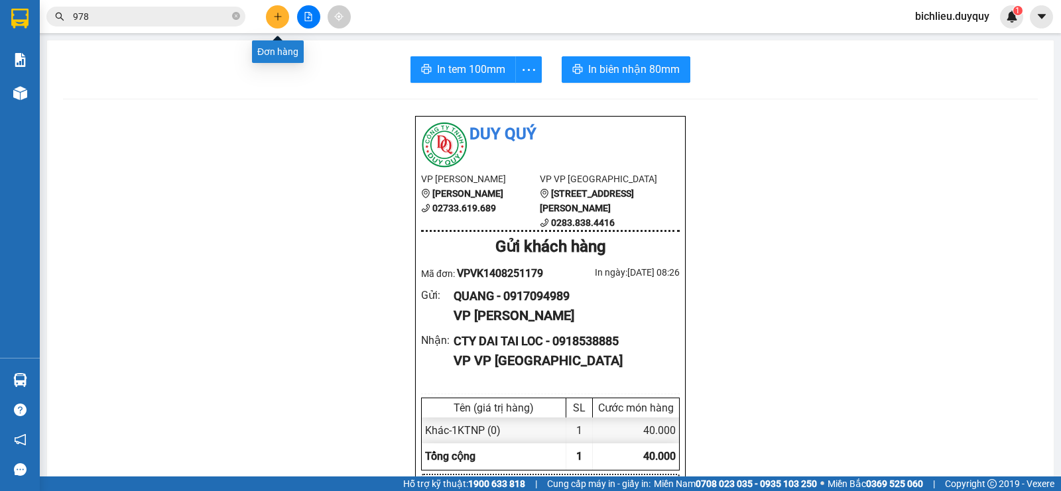
click at [279, 14] on icon "plus" at bounding box center [277, 16] width 9 height 9
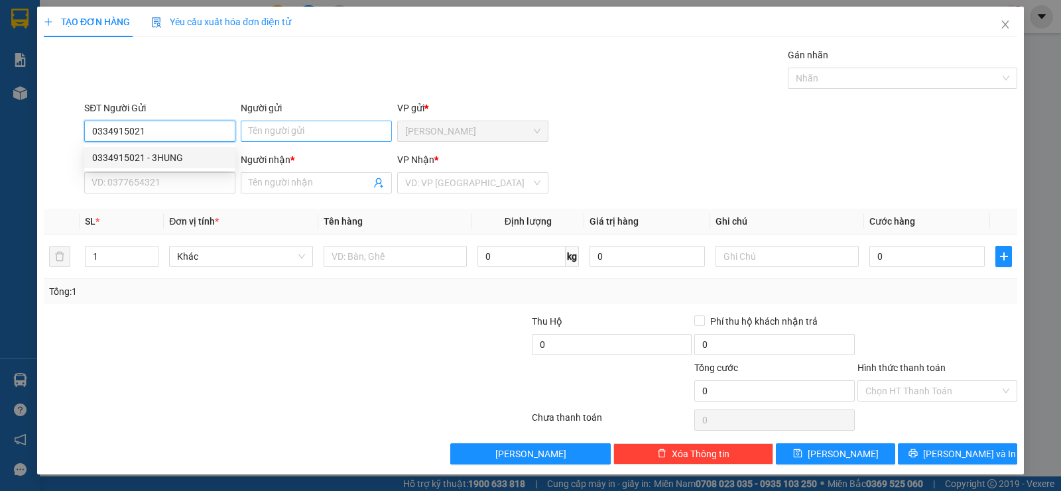
type input "0334915021"
click at [263, 129] on input "Người gửi" at bounding box center [316, 131] width 151 height 21
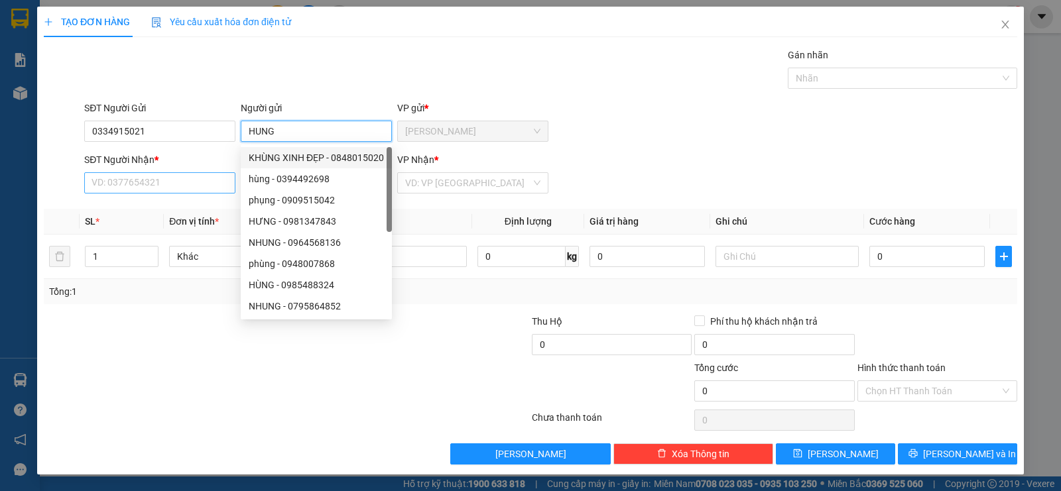
type input "HUNG"
click at [126, 189] on input "SĐT Người Nhận *" at bounding box center [159, 182] width 151 height 21
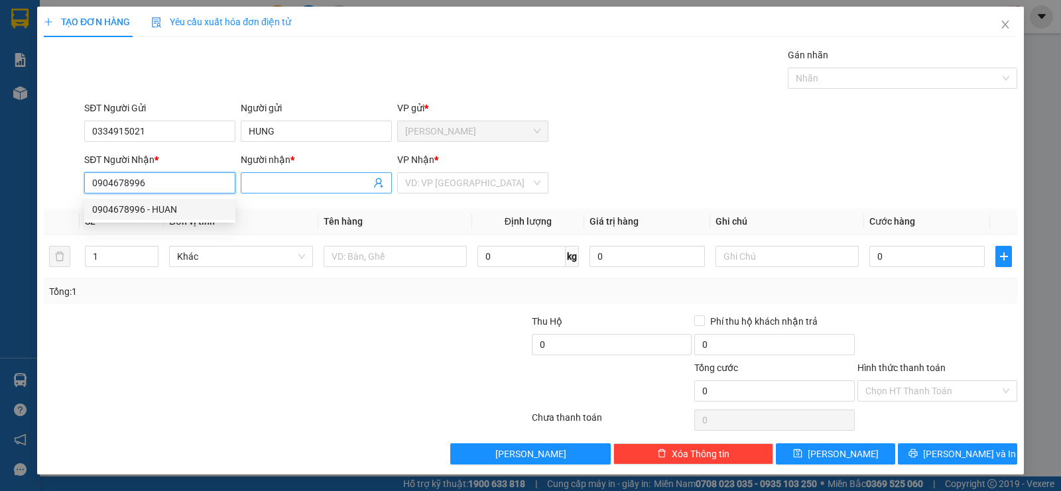
type input "0904678996"
click at [292, 183] on input "Người nhận *" at bounding box center [310, 183] width 122 height 15
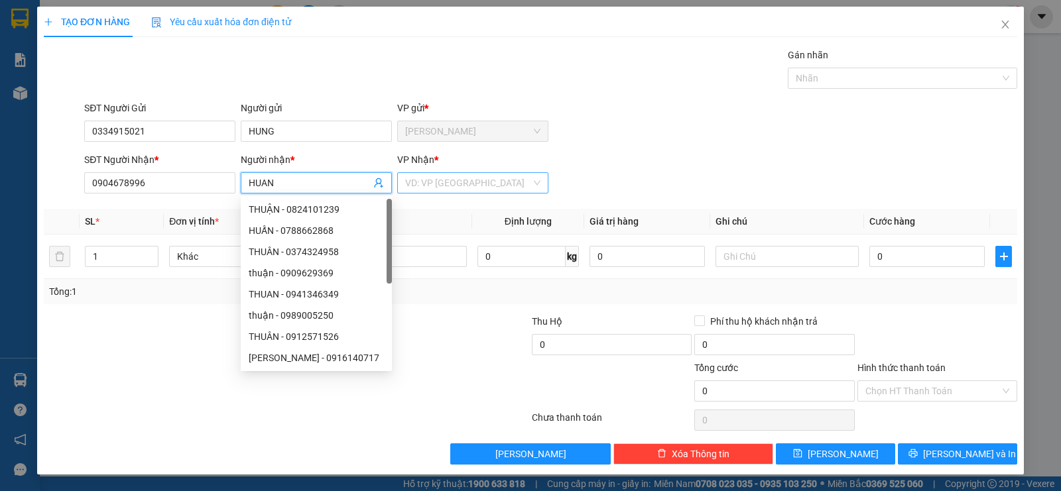
type input "HUAN"
click at [485, 178] on input "search" at bounding box center [468, 183] width 126 height 20
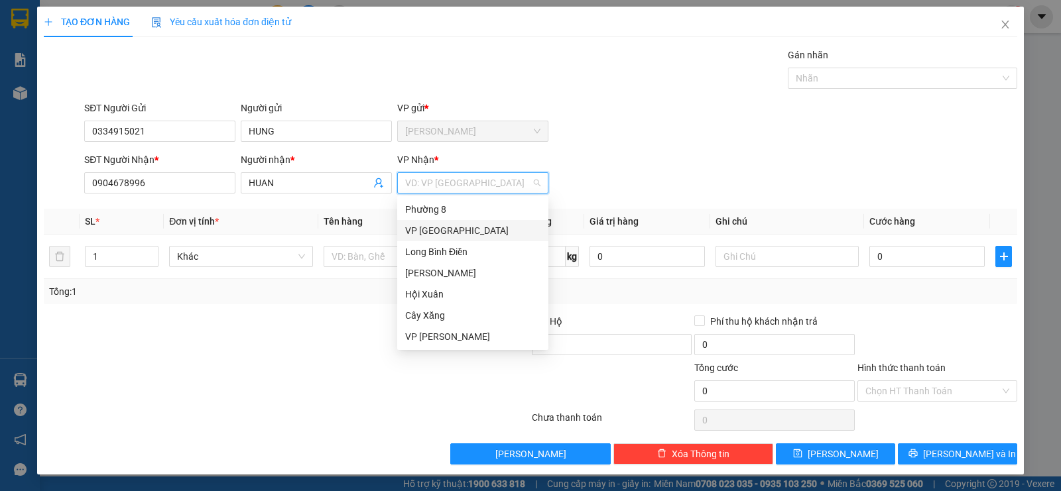
click at [446, 230] on div "VP [GEOGRAPHIC_DATA]" at bounding box center [472, 230] width 135 height 15
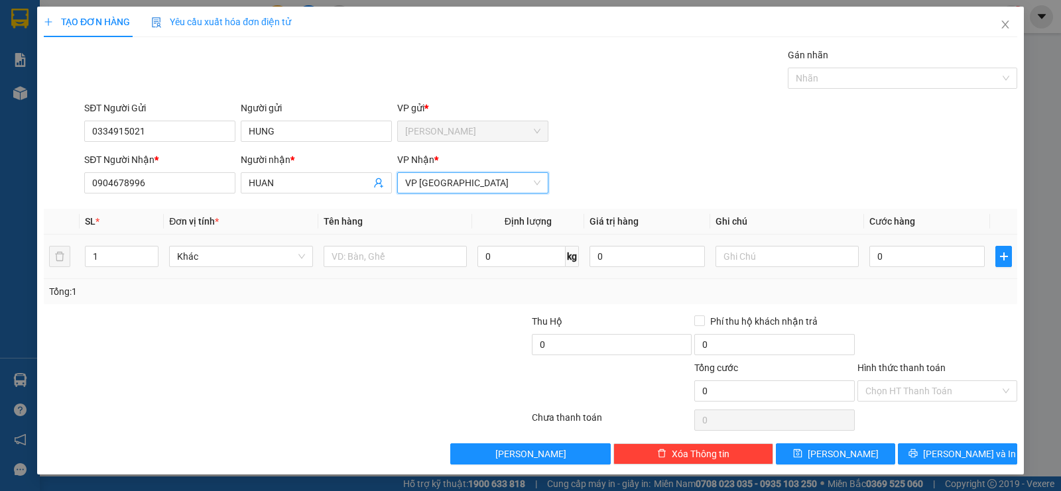
click at [371, 269] on div at bounding box center [395, 256] width 143 height 27
click at [373, 255] on input "text" at bounding box center [395, 256] width 143 height 21
type input "1TNP"
click at [771, 257] on input "text" at bounding box center [787, 256] width 143 height 21
type input "TRAI CAY"
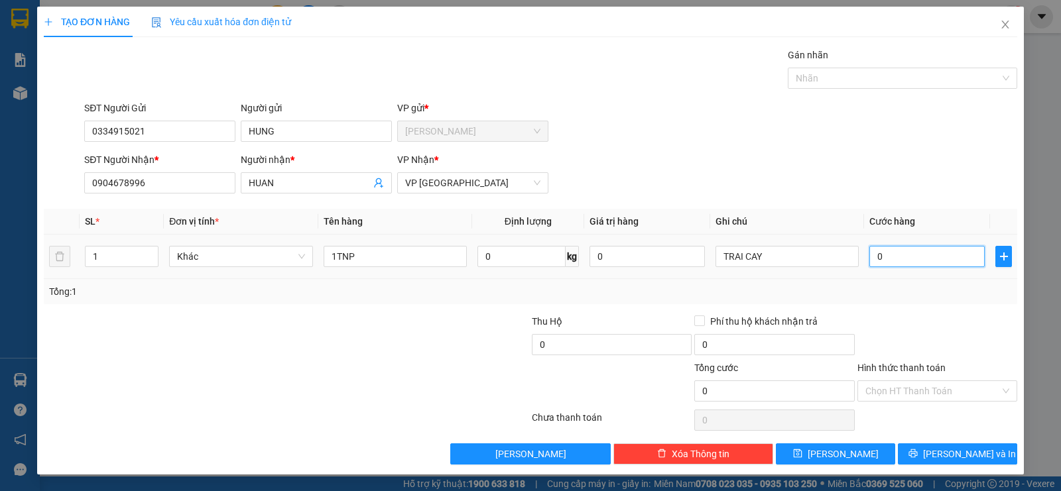
click at [926, 263] on input "0" at bounding box center [926, 256] width 115 height 21
type input "3"
type input "30"
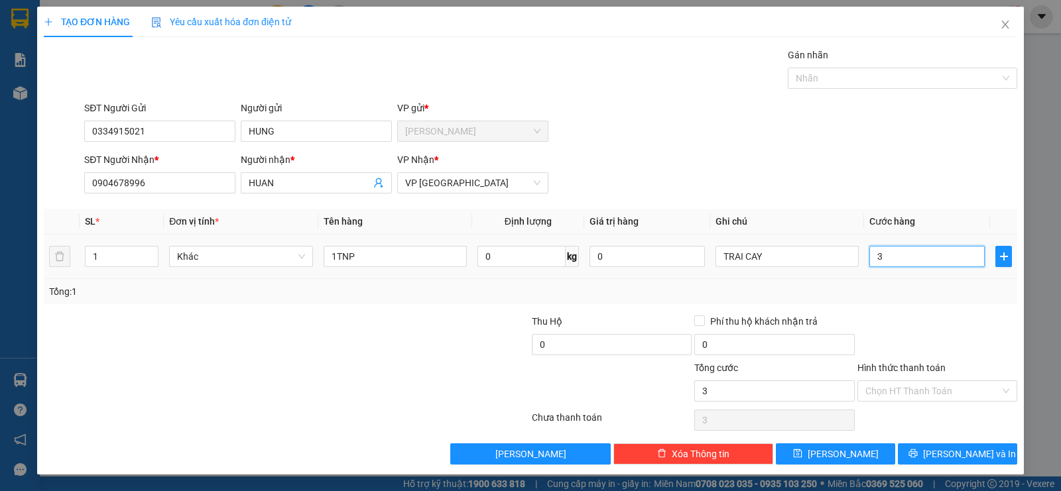
type input "30"
type input "300"
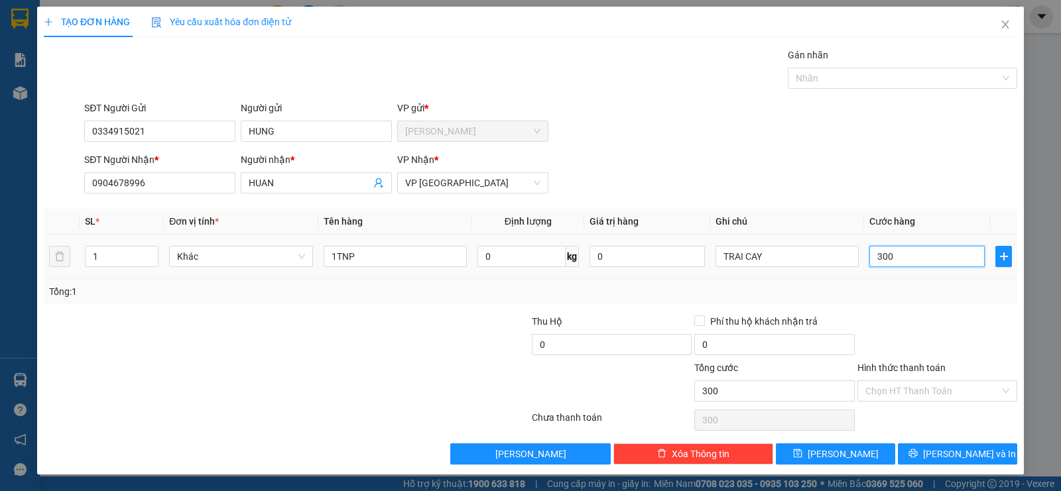
type input "3.000"
type input "30.000"
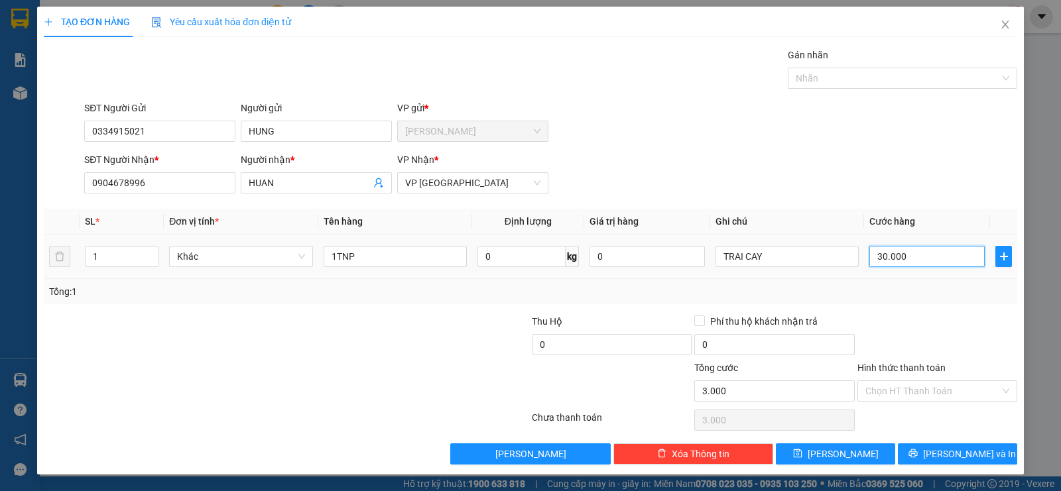
type input "30.000"
click at [877, 392] on input "Hình thức thanh toán" at bounding box center [932, 391] width 135 height 20
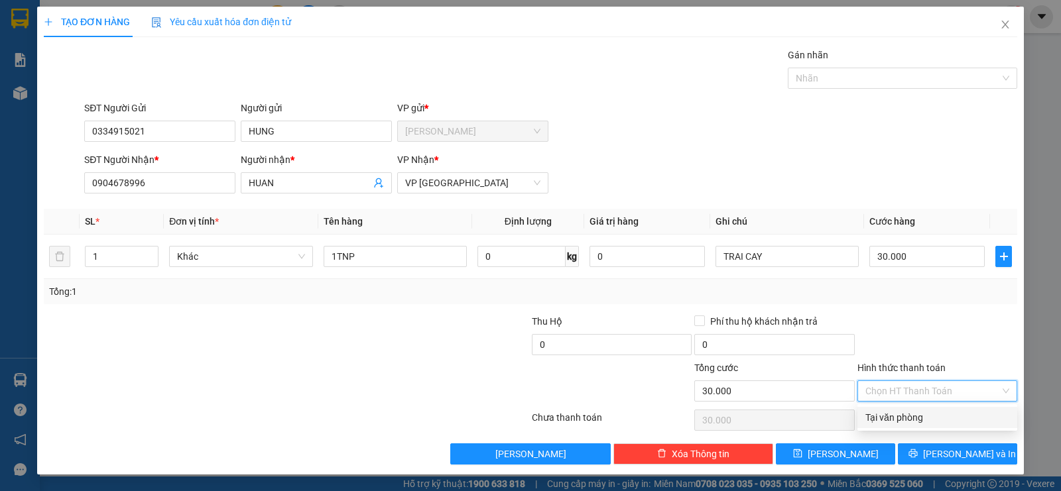
click at [888, 420] on div "Tại văn phòng" at bounding box center [937, 418] width 144 height 15
type input "0"
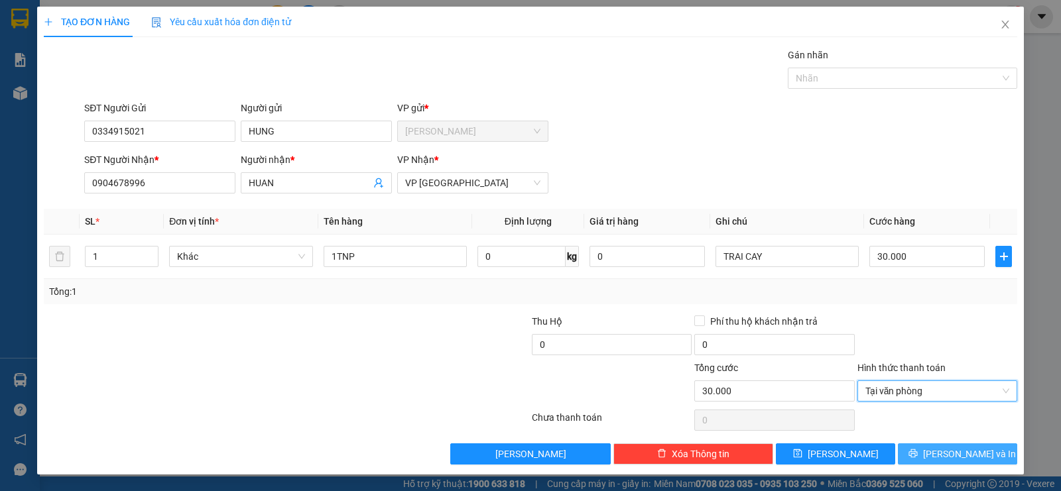
click at [918, 452] on icon "printer" at bounding box center [913, 453] width 9 height 9
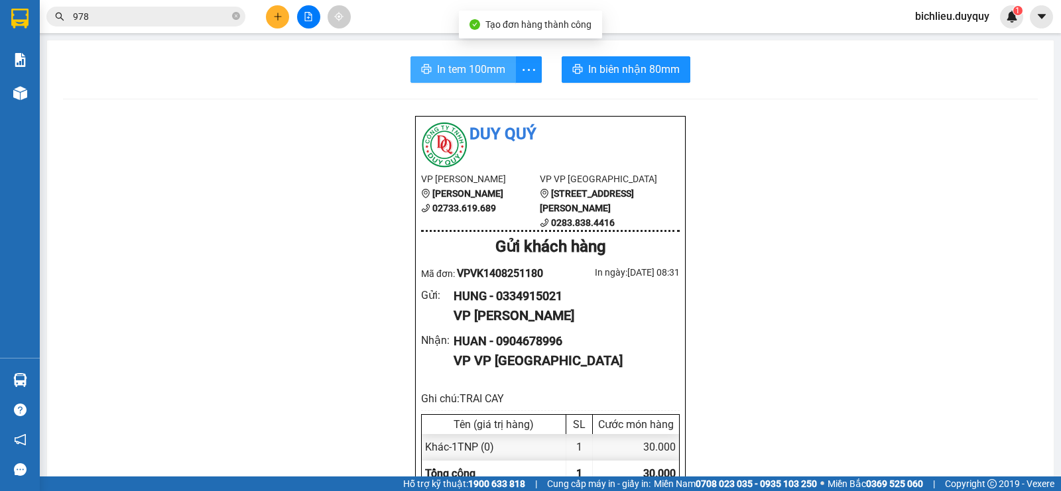
click at [458, 74] on span "In tem 100mm" at bounding box center [471, 69] width 68 height 17
